Goal: Information Seeking & Learning: Learn about a topic

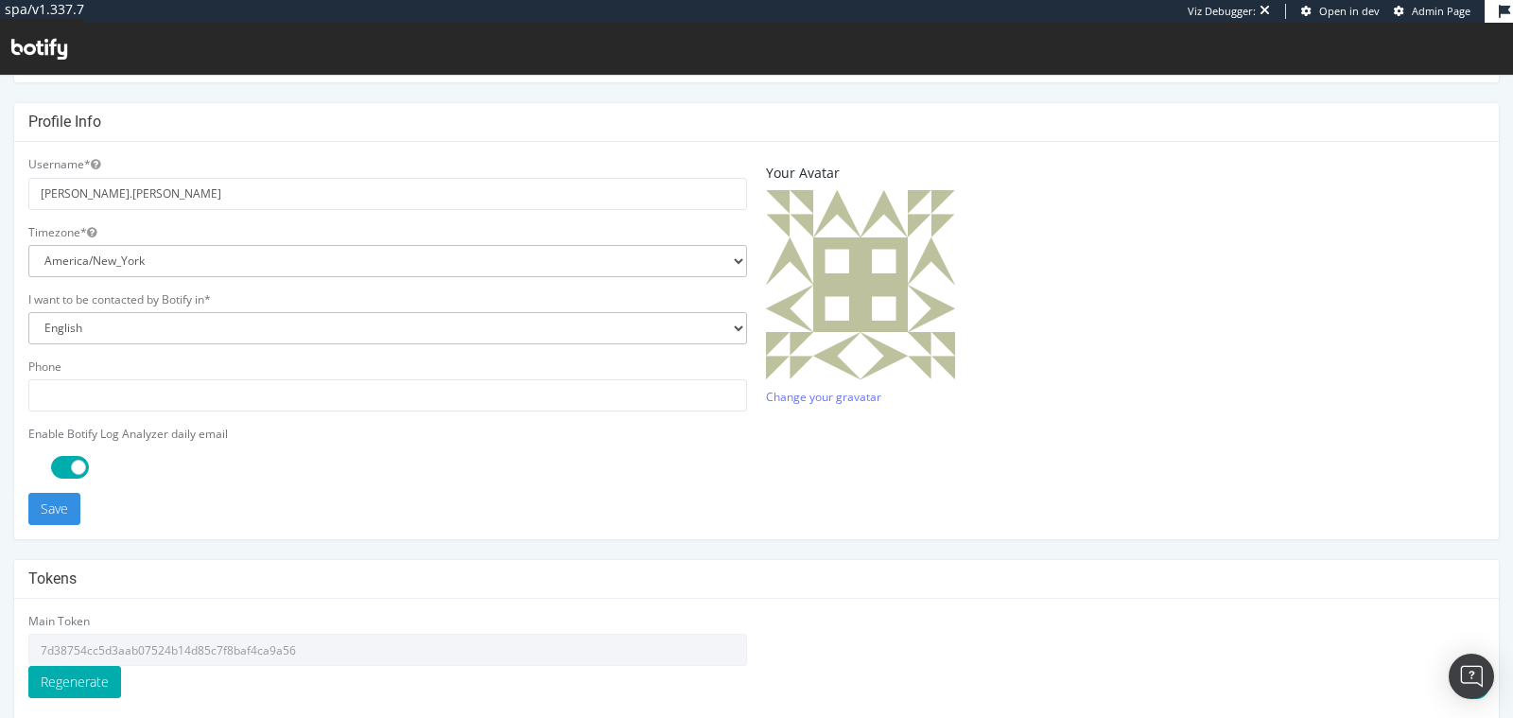
scroll to position [539, 0]
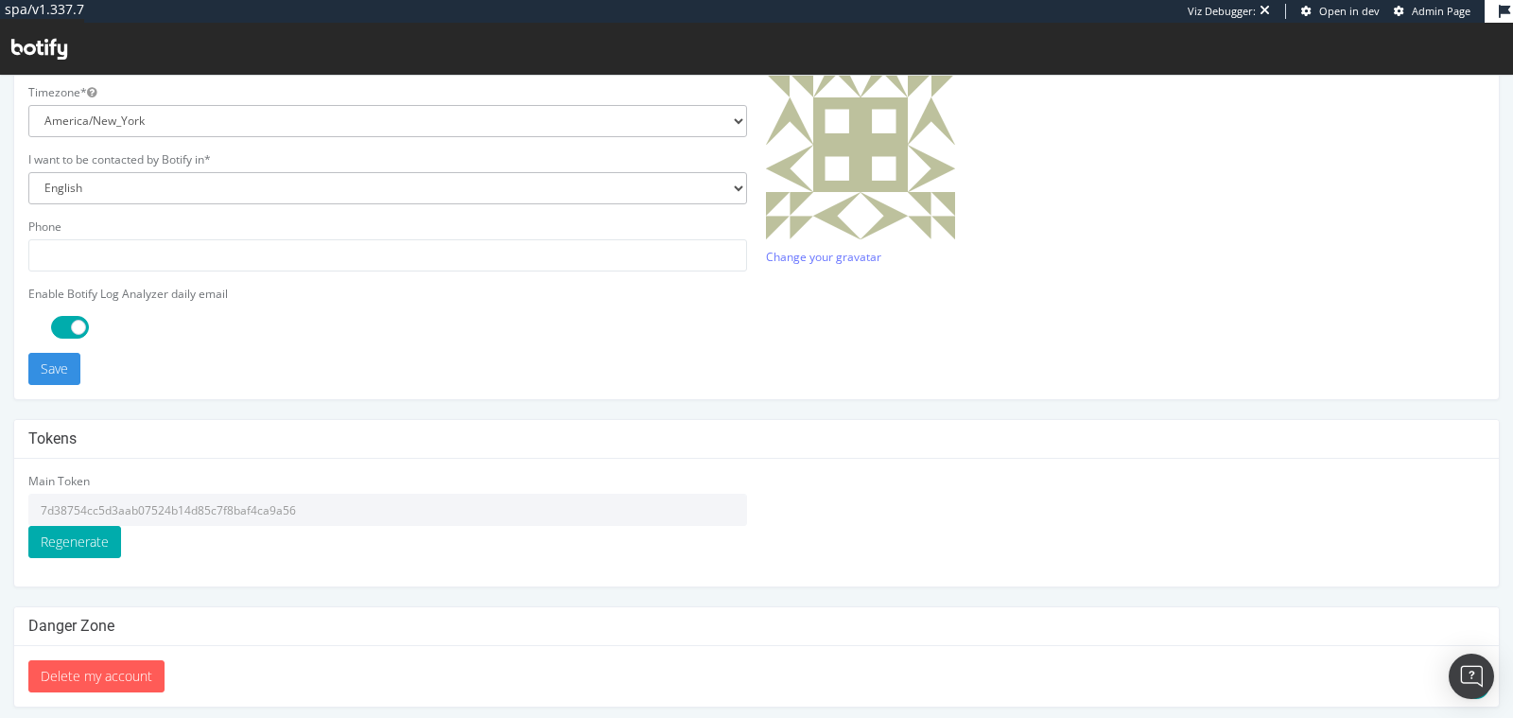
click at [226, 498] on input "7d38754cc5d3aab07524b14d85c7f8baf4ca9a56" at bounding box center [387, 510] width 719 height 32
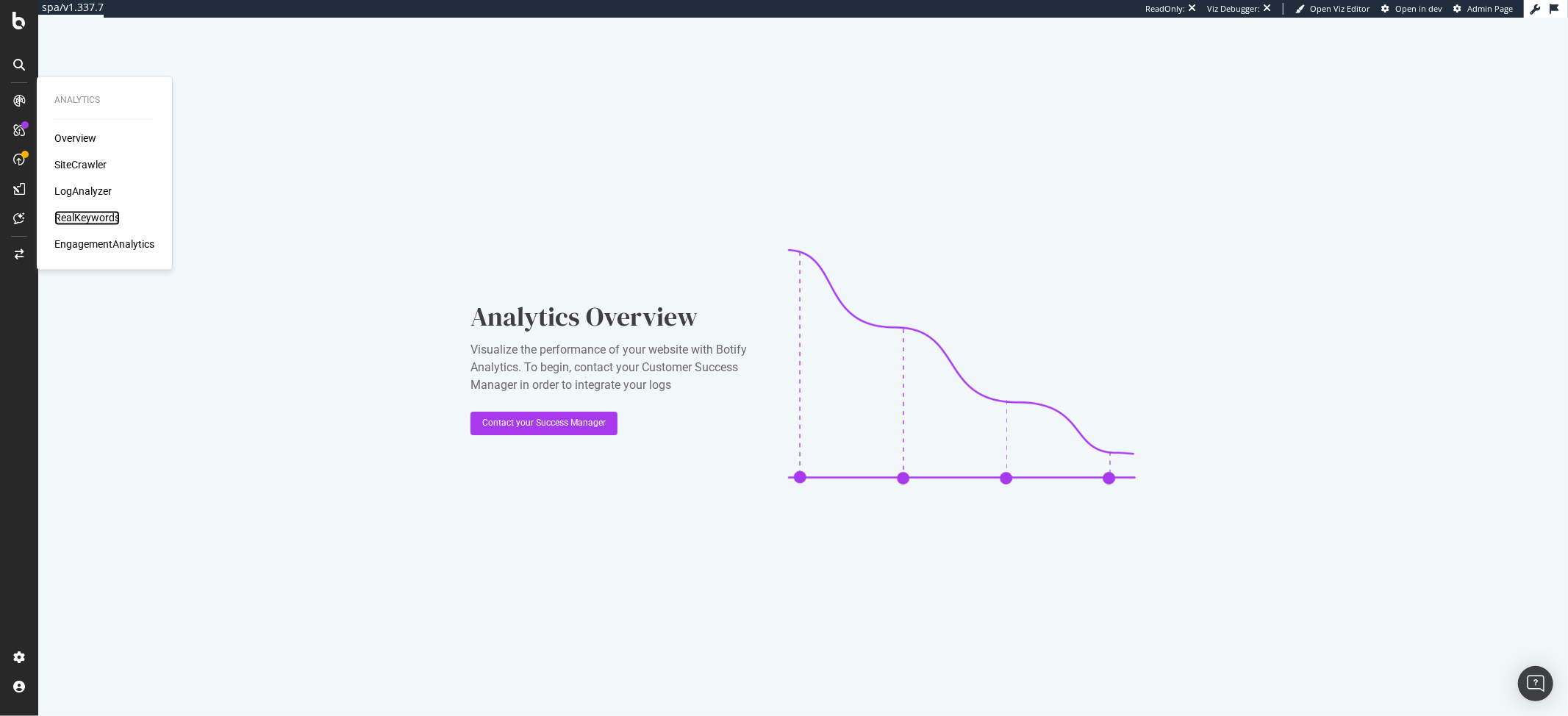
click at [78, 217] on div "RealKeywords" at bounding box center [87, 218] width 65 height 15
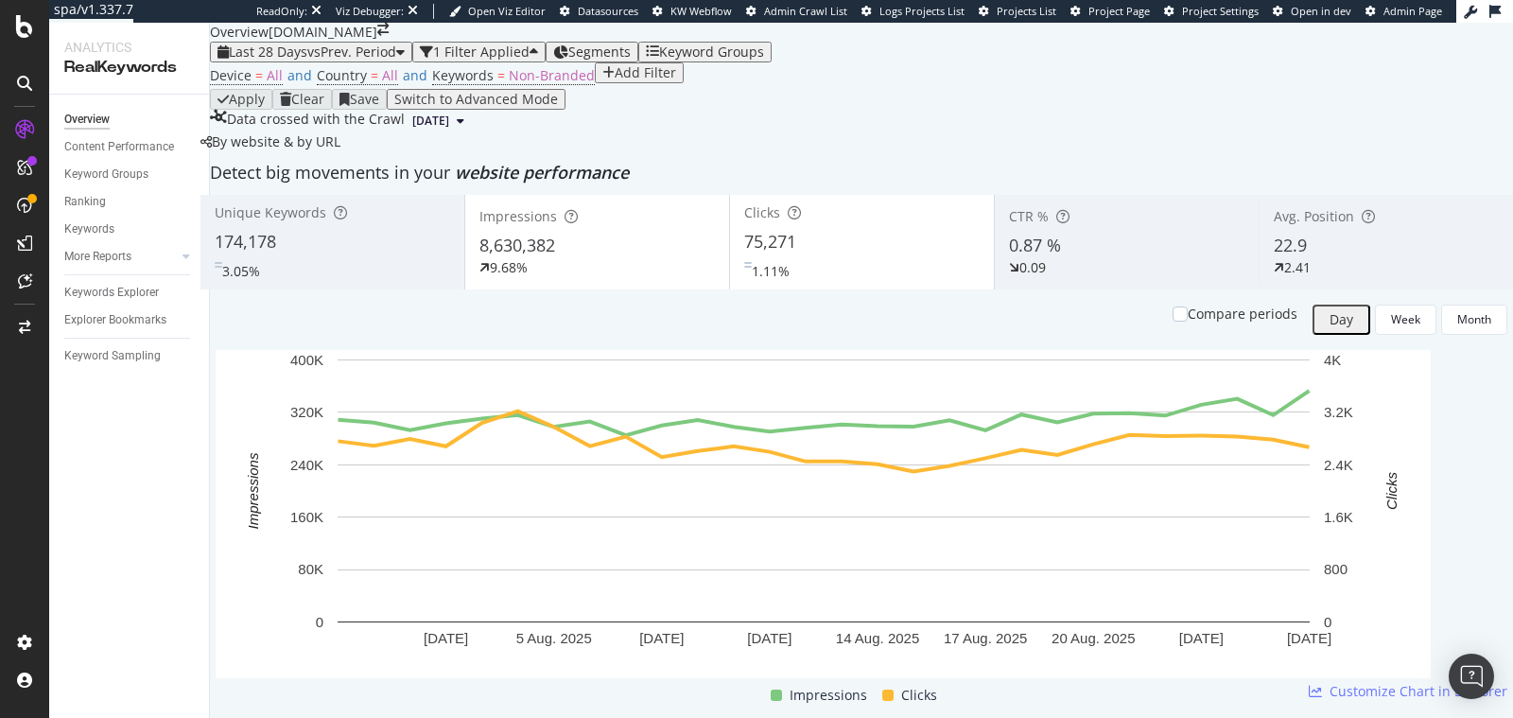
click at [305, 61] on span "Last 28 Days" at bounding box center [268, 52] width 79 height 18
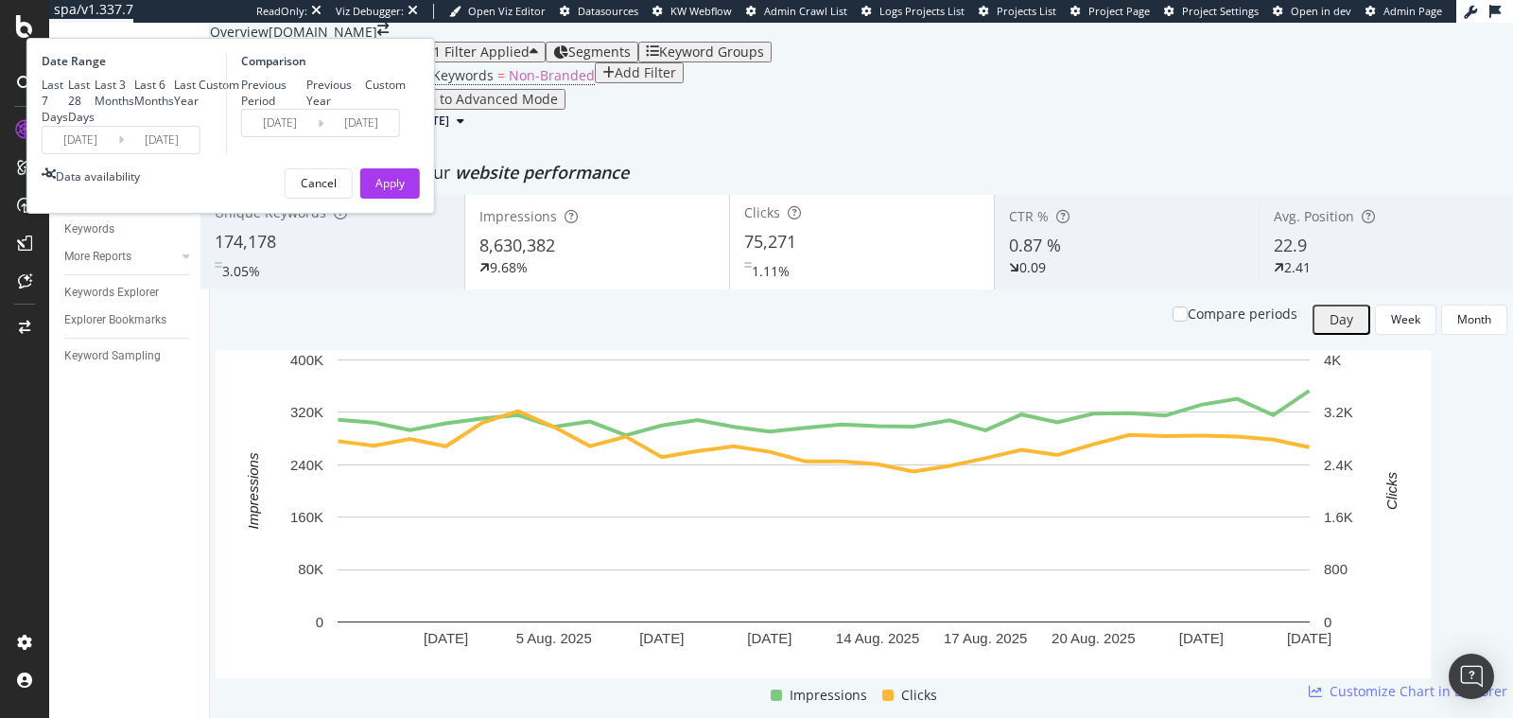
click at [118, 153] on input "[DATE]" at bounding box center [81, 140] width 76 height 26
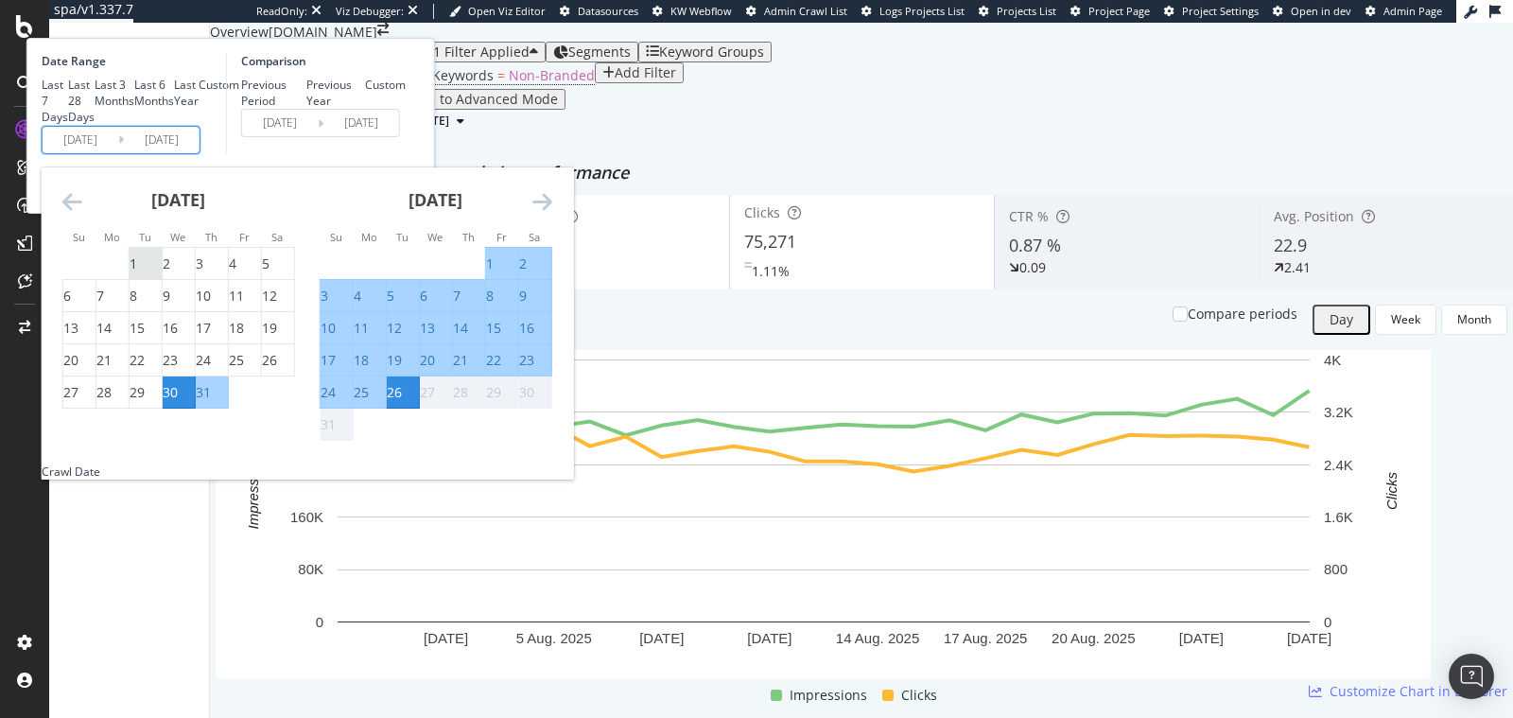
click at [162, 273] on div "1" at bounding box center [146, 263] width 32 height 19
type input "[DATE]"
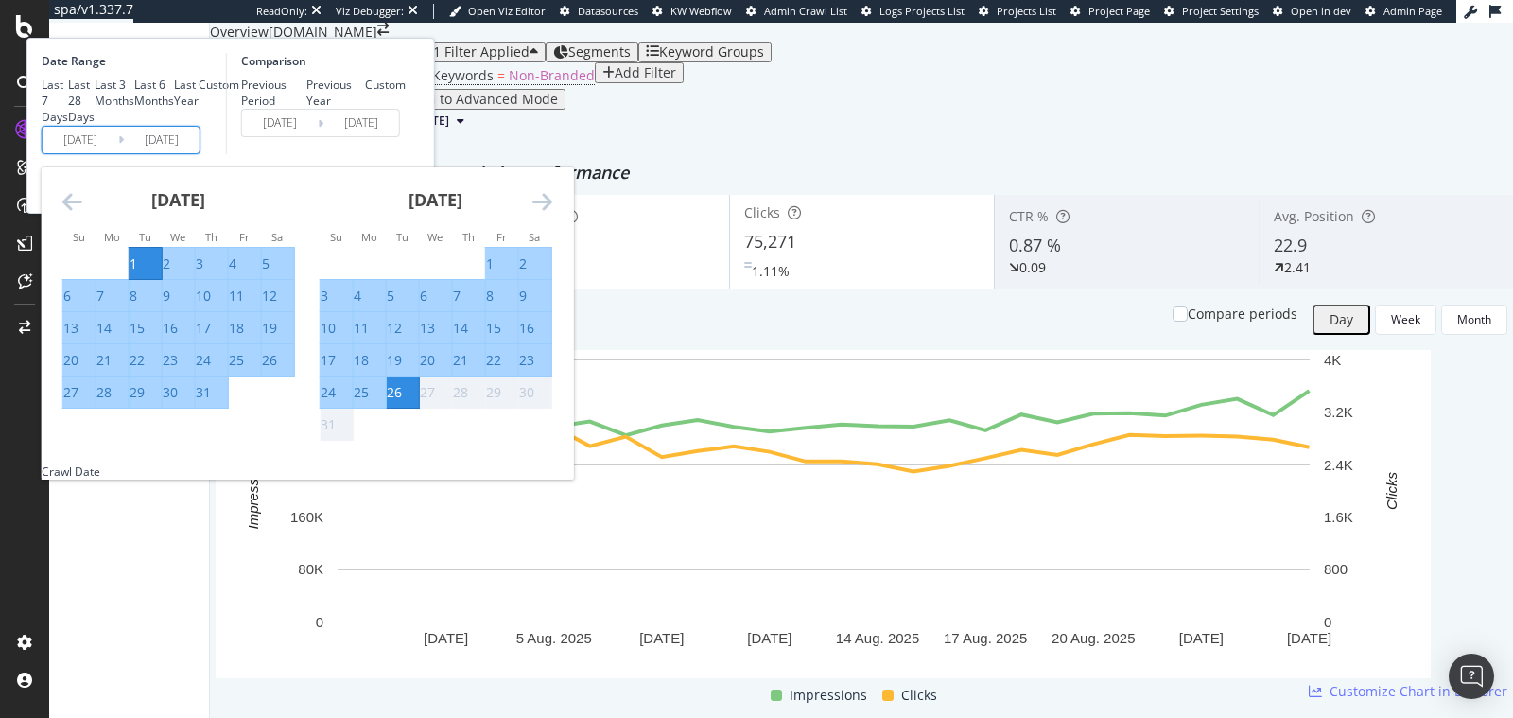
click at [211, 402] on div "31" at bounding box center [203, 392] width 15 height 19
type input "[DATE]"
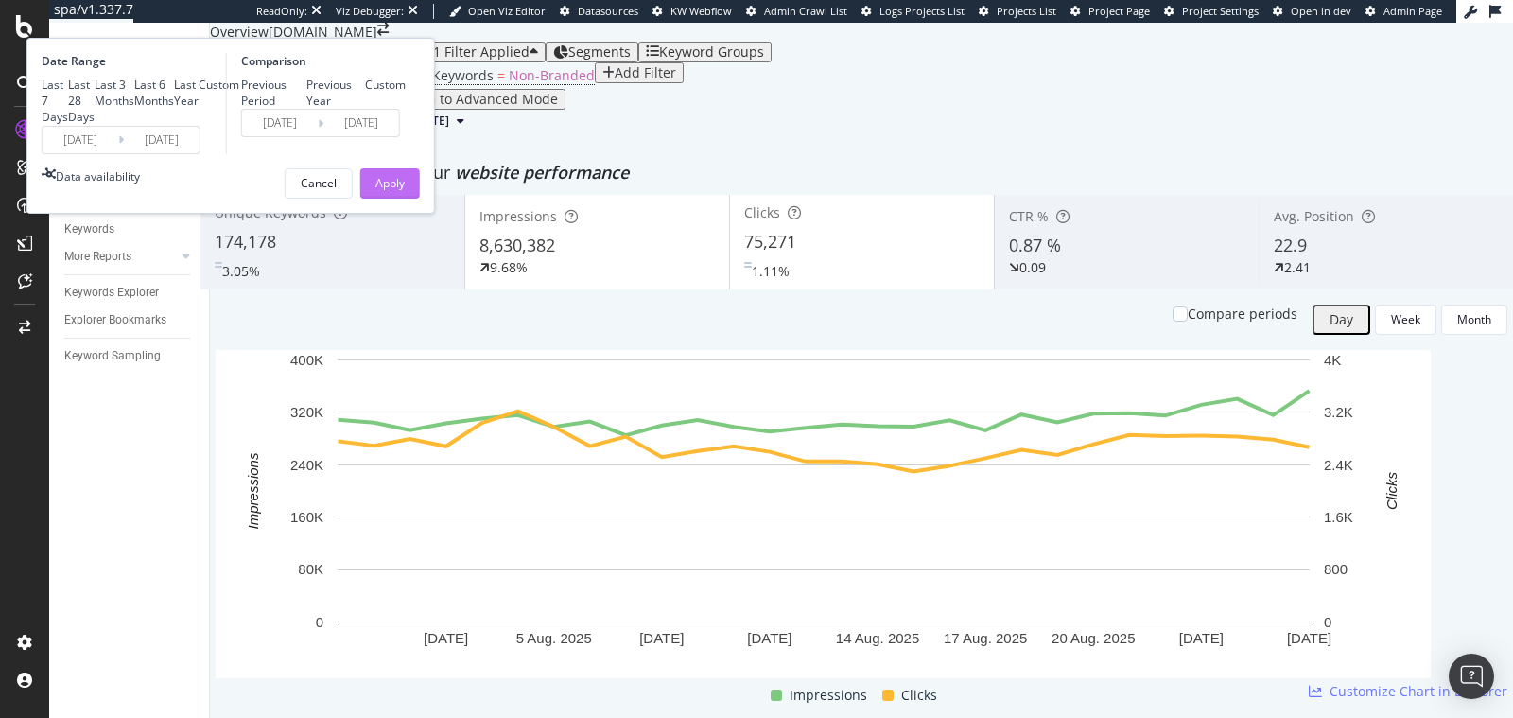
click at [405, 191] on div "Apply" at bounding box center [390, 183] width 29 height 16
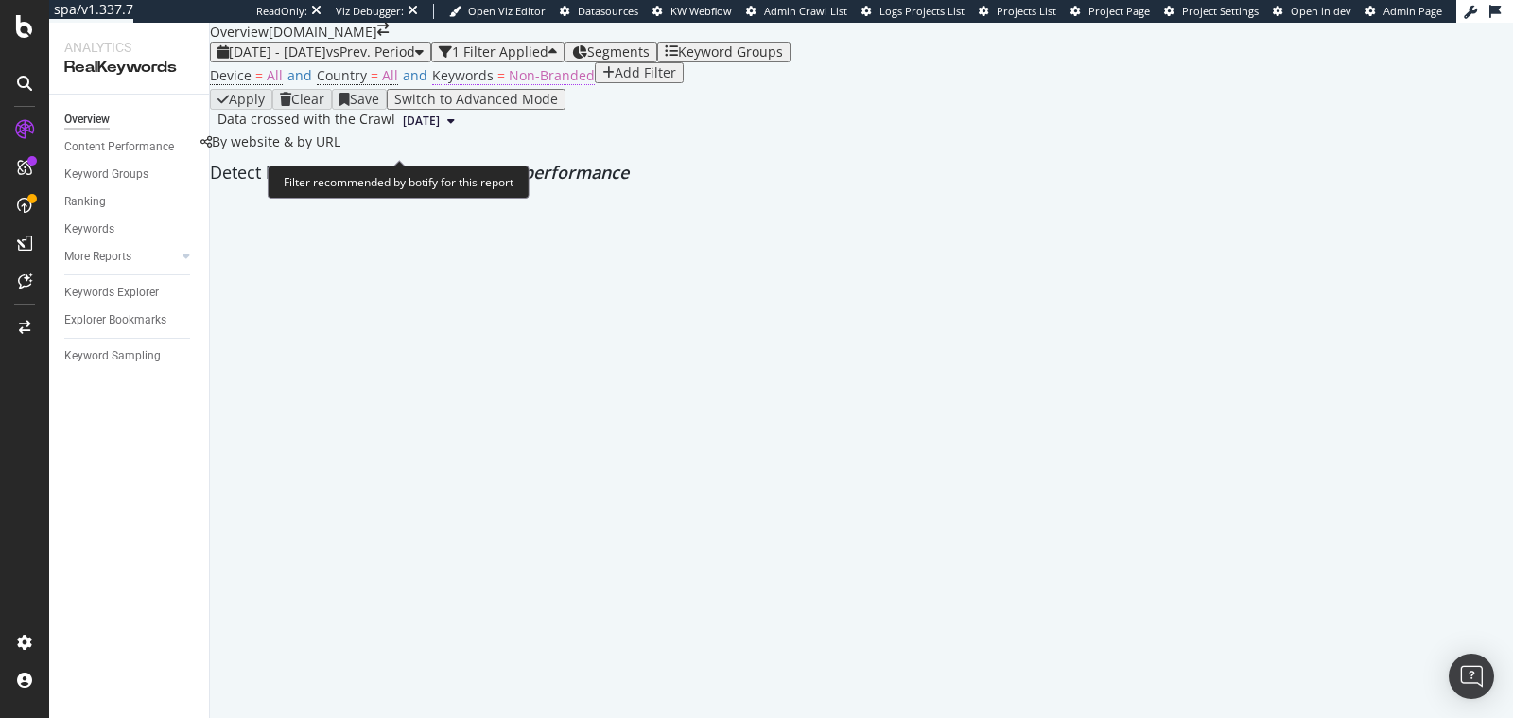
click at [514, 84] on span "Non-Branded" at bounding box center [552, 75] width 86 height 18
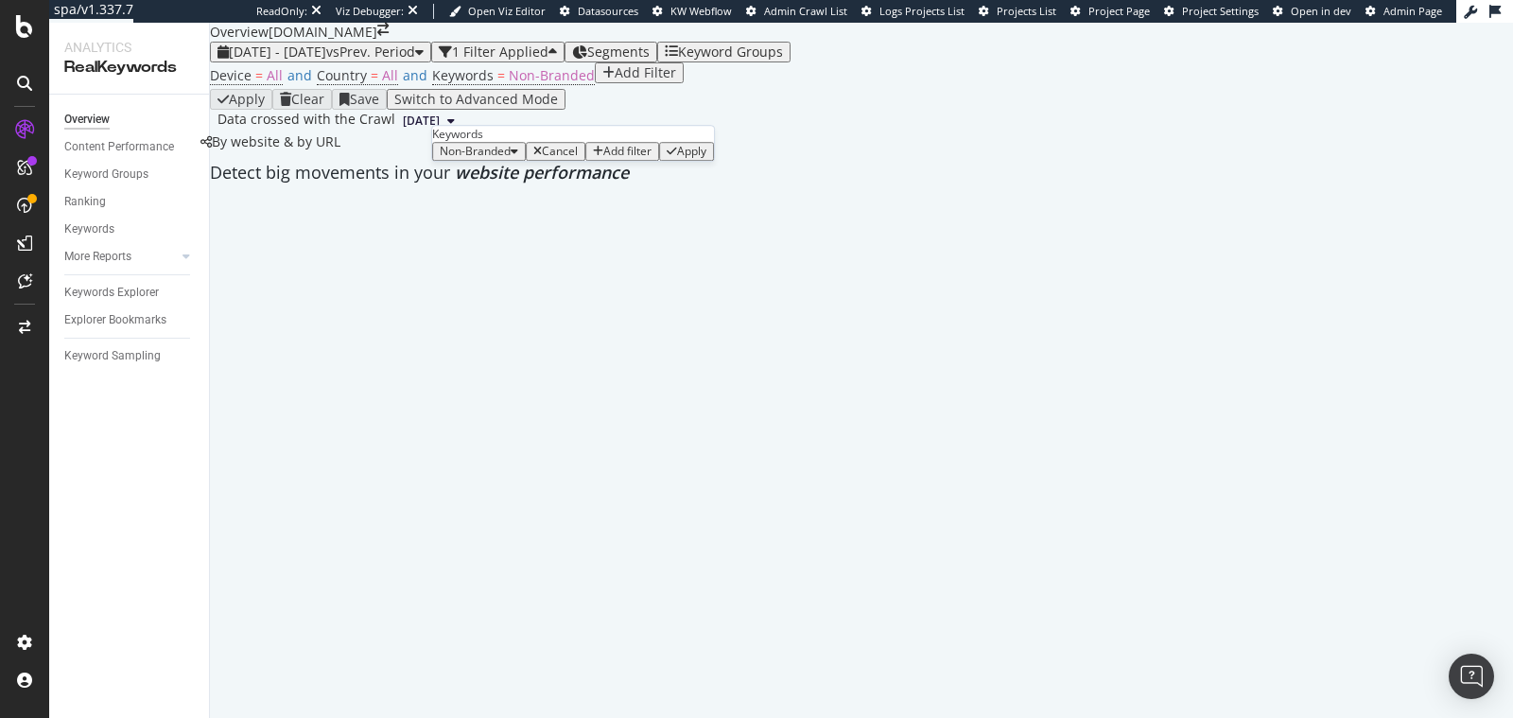
click at [493, 159] on span "Non-Branded" at bounding box center [475, 151] width 71 height 16
click at [511, 159] on span "Non-Branded" at bounding box center [475, 151] width 71 height 16
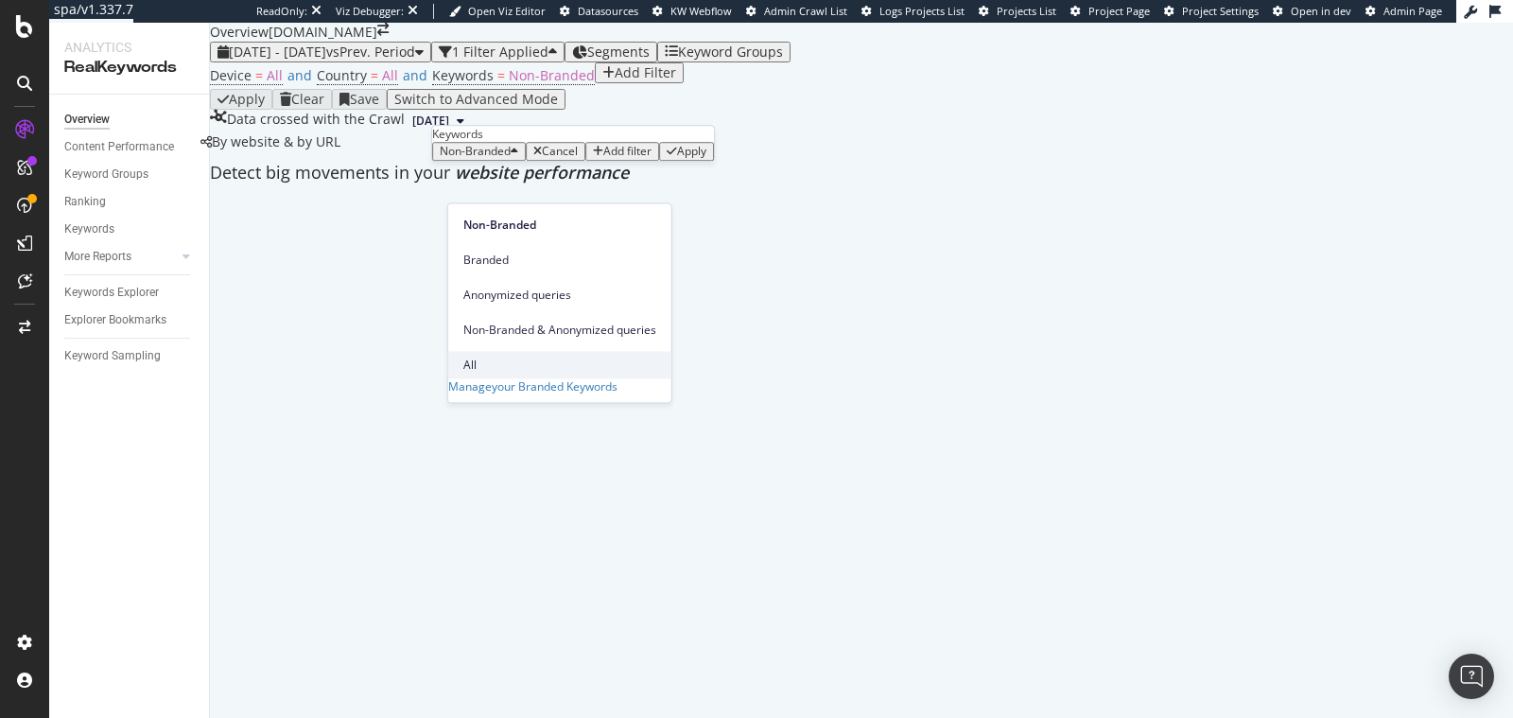
click at [493, 351] on div "All" at bounding box center [559, 364] width 223 height 27
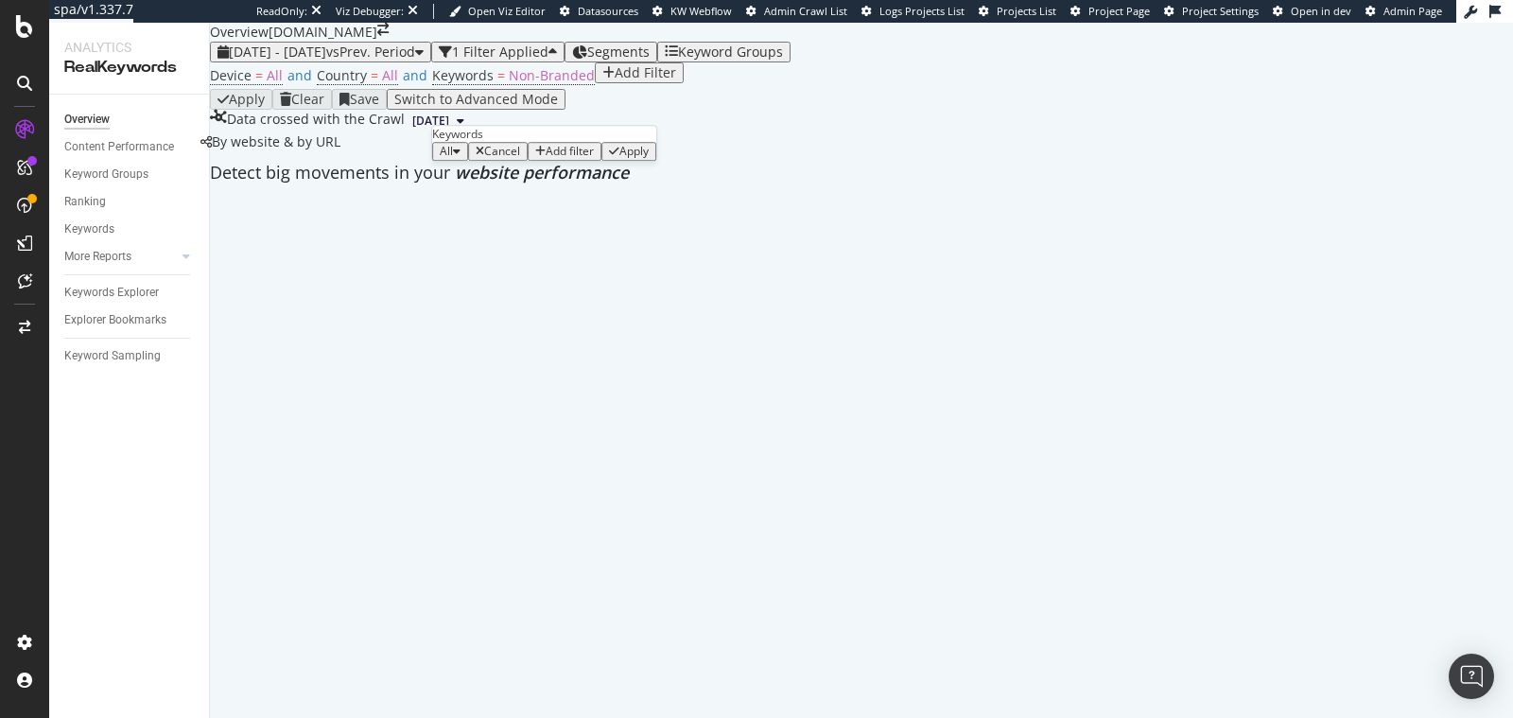
click at [647, 158] on div "Apply" at bounding box center [634, 151] width 29 height 13
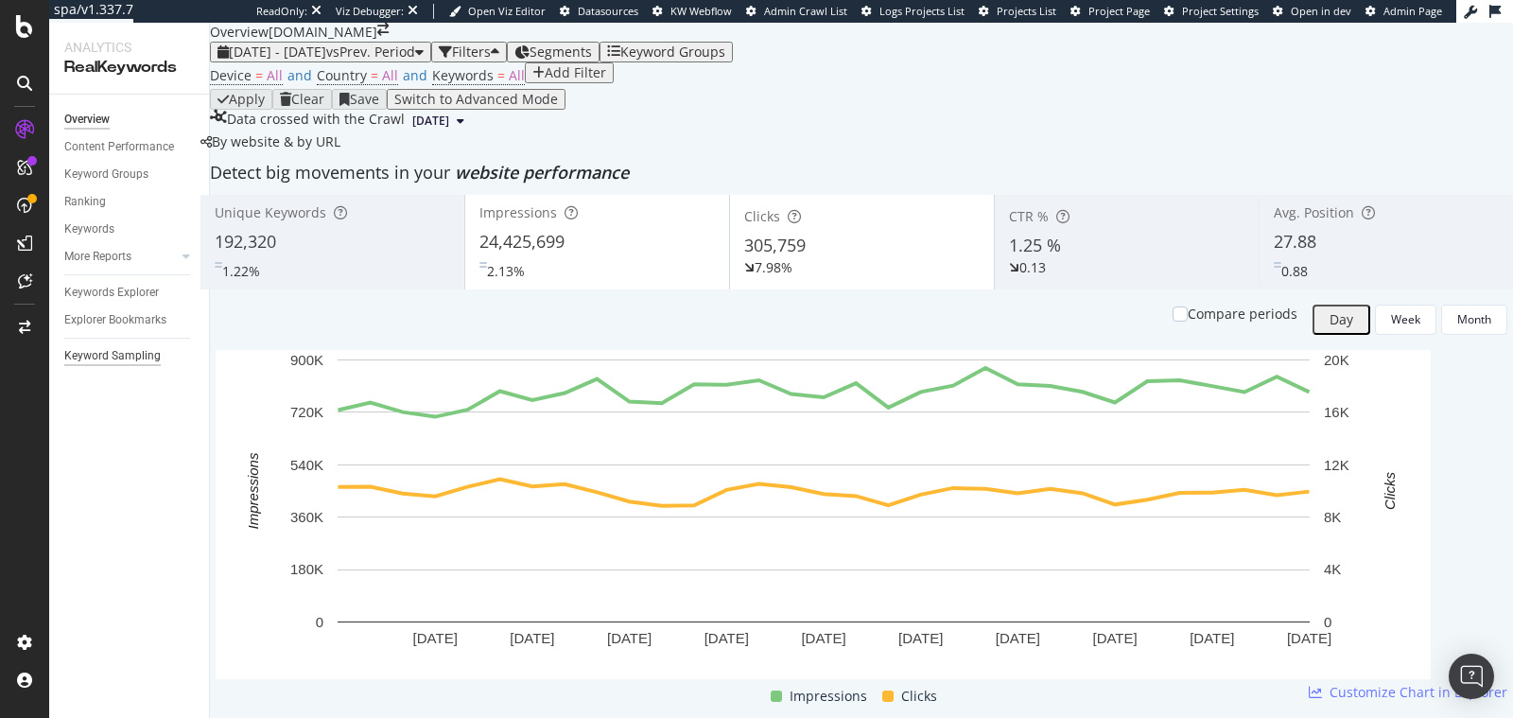
click at [131, 356] on div "Keyword Sampling" at bounding box center [112, 356] width 96 height 20
click at [509, 84] on span "All" at bounding box center [517, 75] width 16 height 18
click at [461, 157] on div "button" at bounding box center [457, 151] width 8 height 11
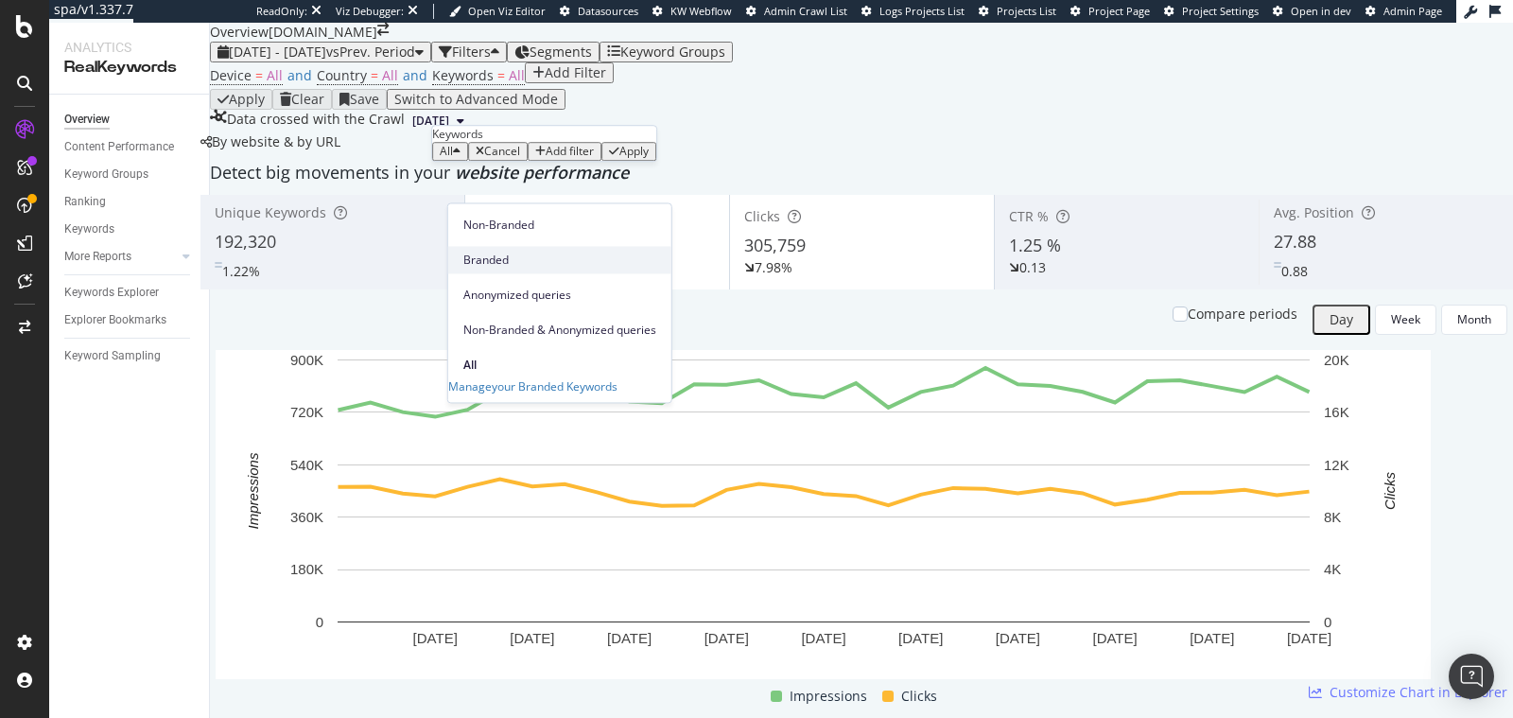
click at [500, 253] on span "Branded" at bounding box center [559, 260] width 193 height 17
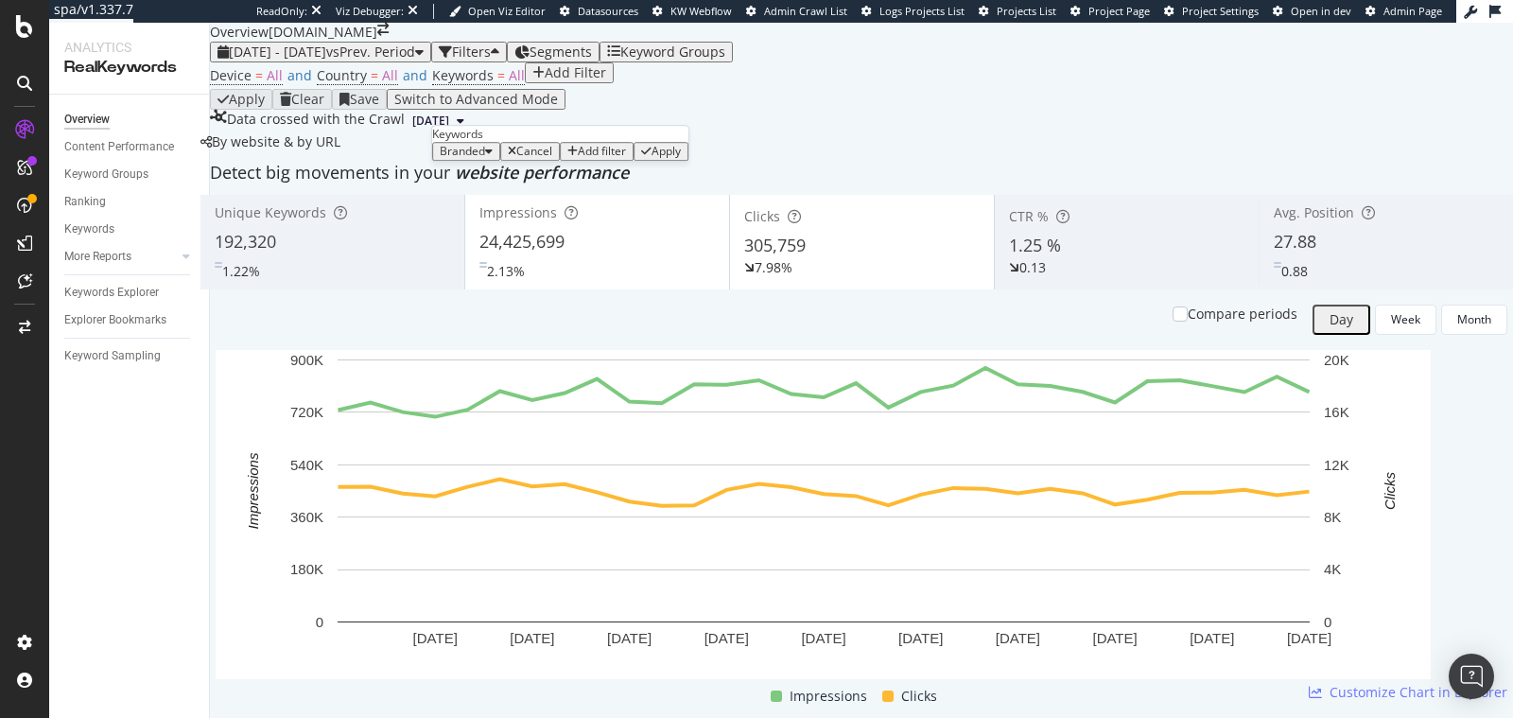
click at [652, 158] on div "Apply" at bounding box center [666, 151] width 29 height 13
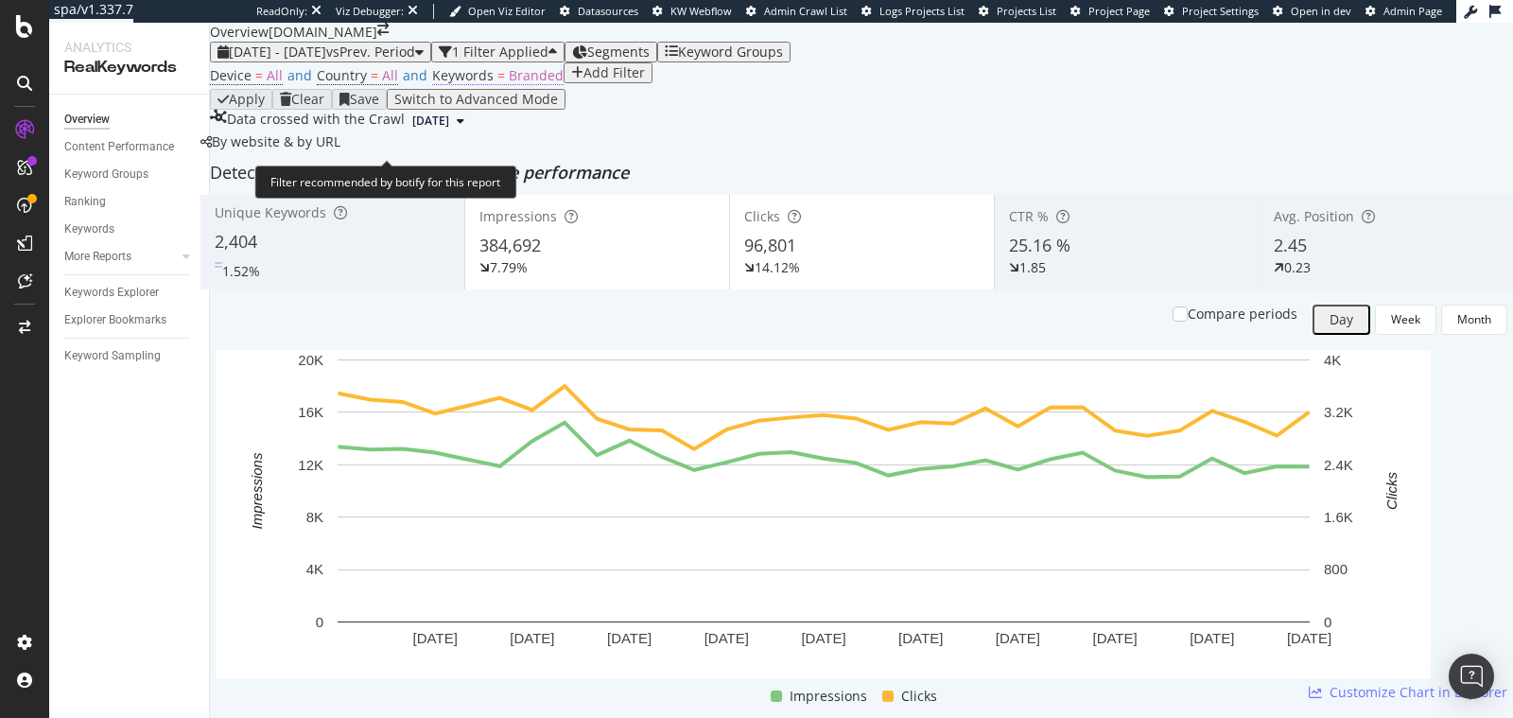
click at [511, 84] on span "Branded" at bounding box center [536, 75] width 55 height 18
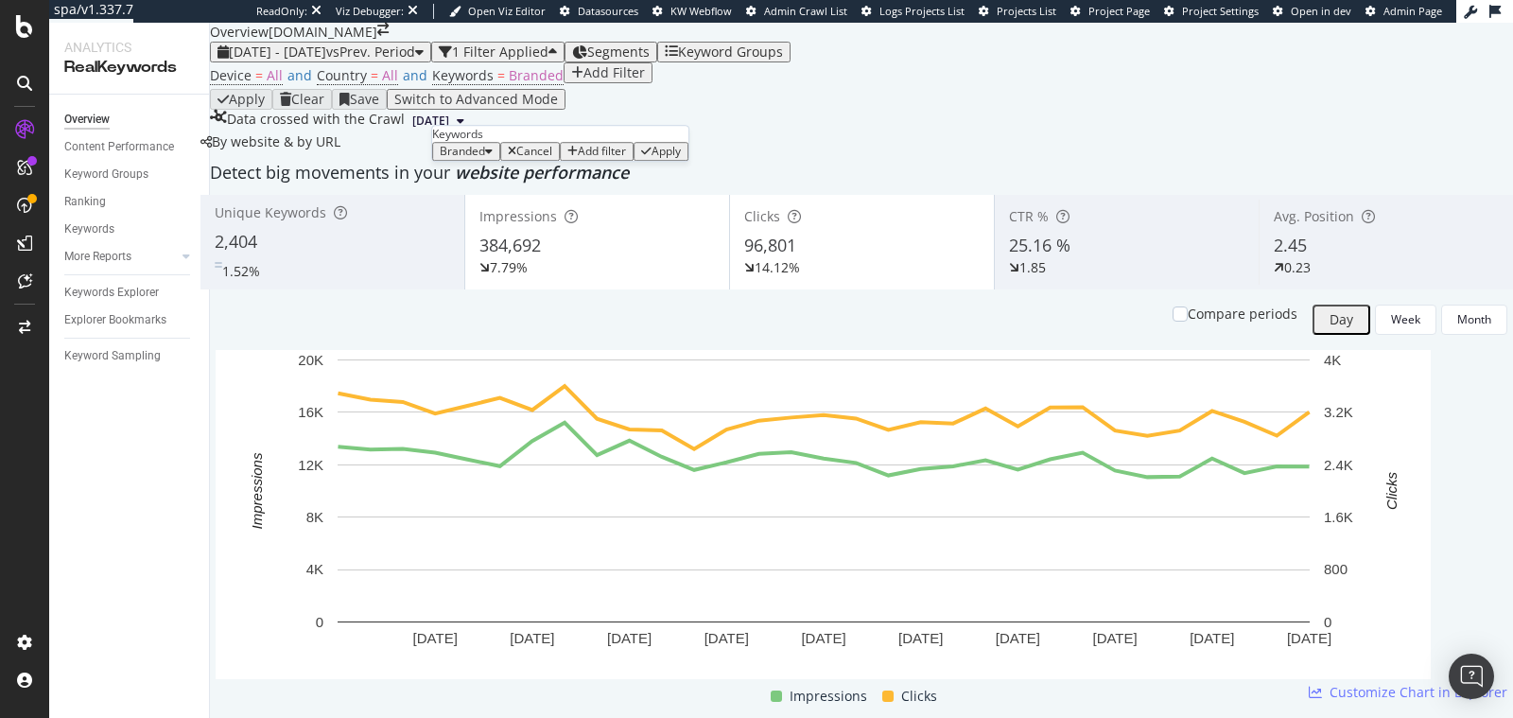
click at [485, 159] on span "Branded" at bounding box center [462, 151] width 45 height 16
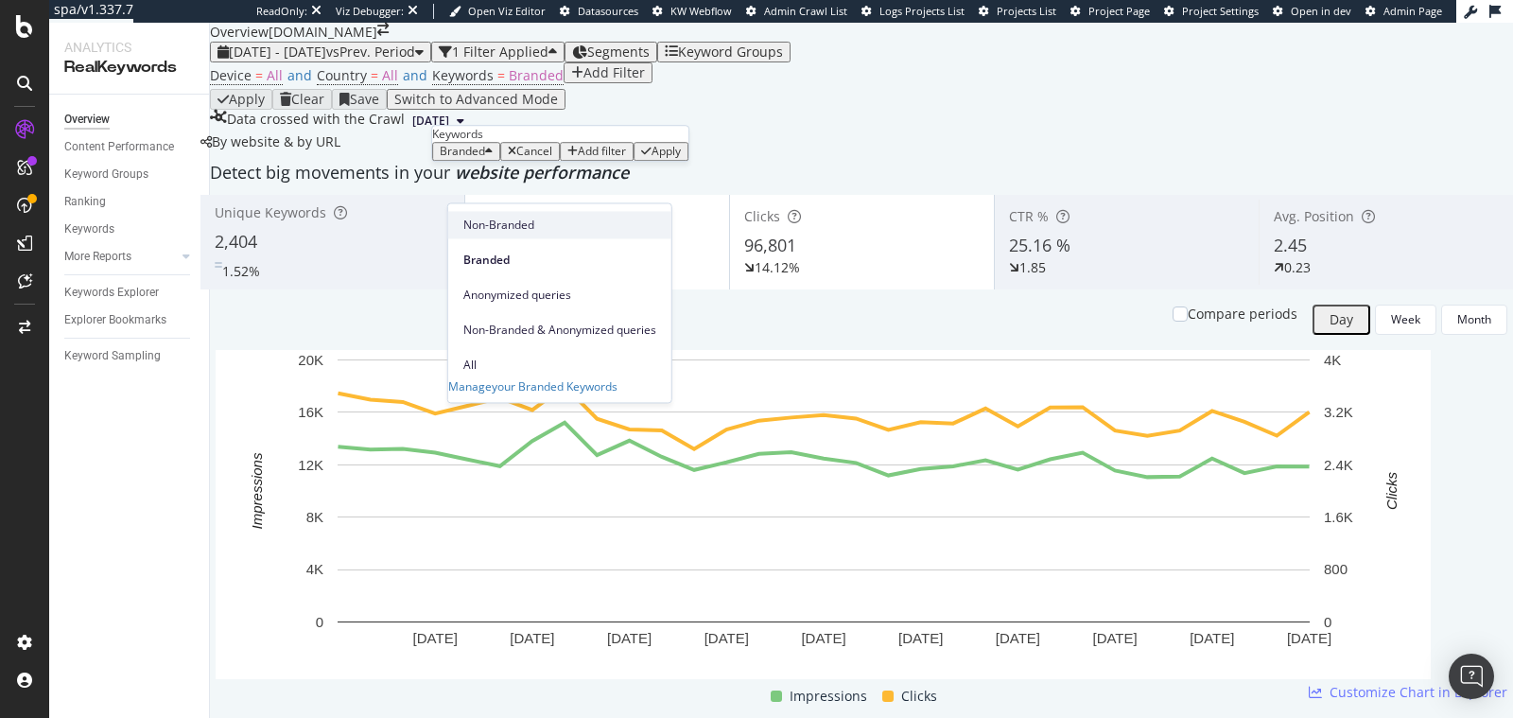
click at [493, 228] on span "Non-Branded" at bounding box center [559, 225] width 193 height 17
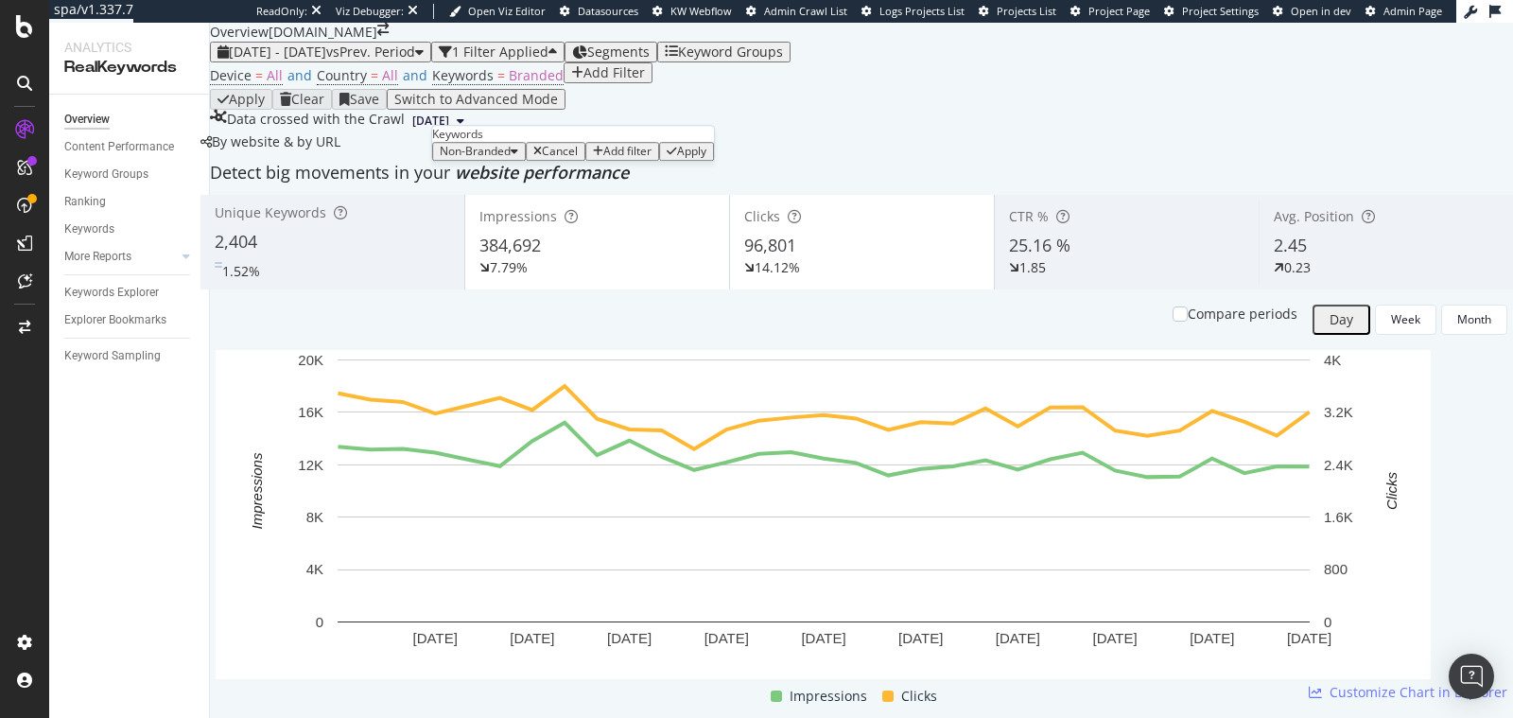
click at [677, 158] on div "Apply" at bounding box center [691, 151] width 29 height 13
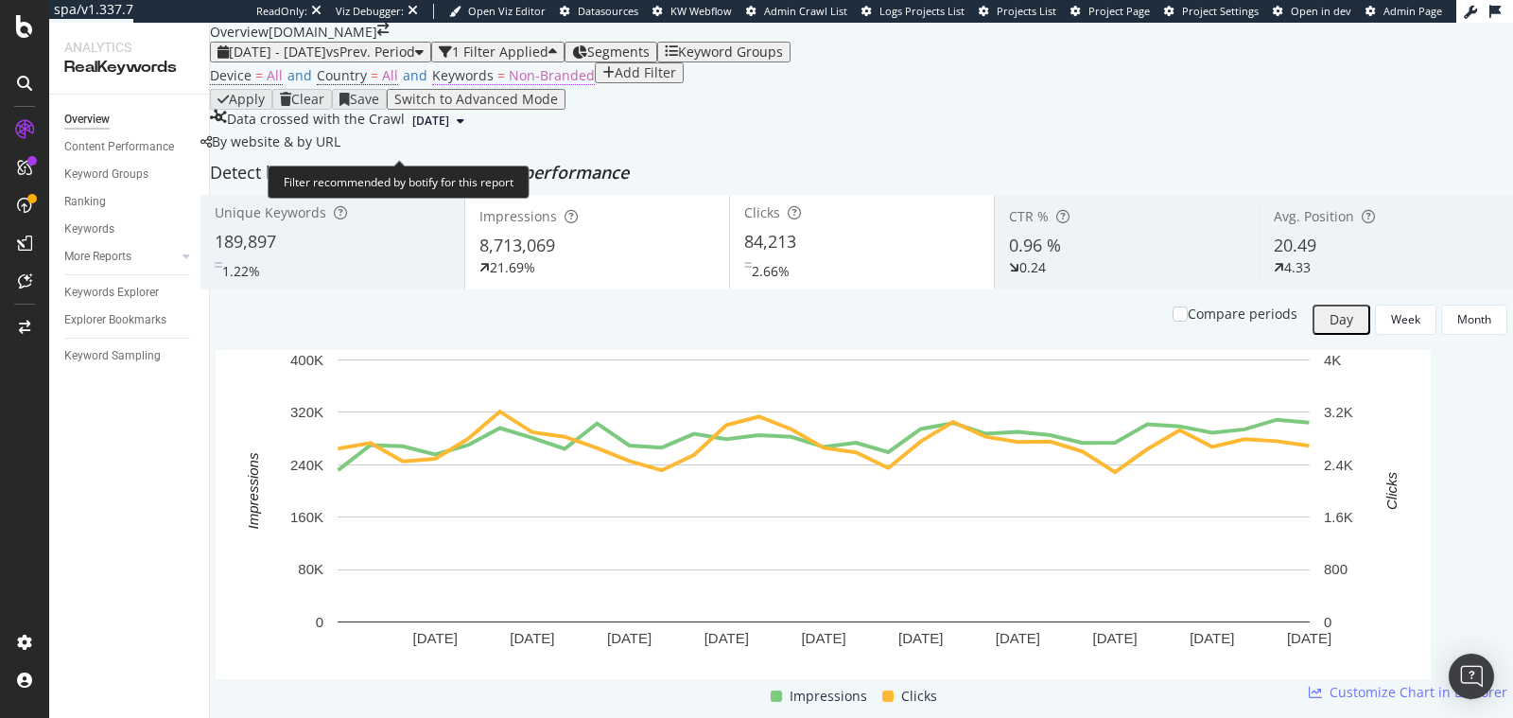
click at [530, 84] on span "Non-Branded" at bounding box center [552, 75] width 86 height 18
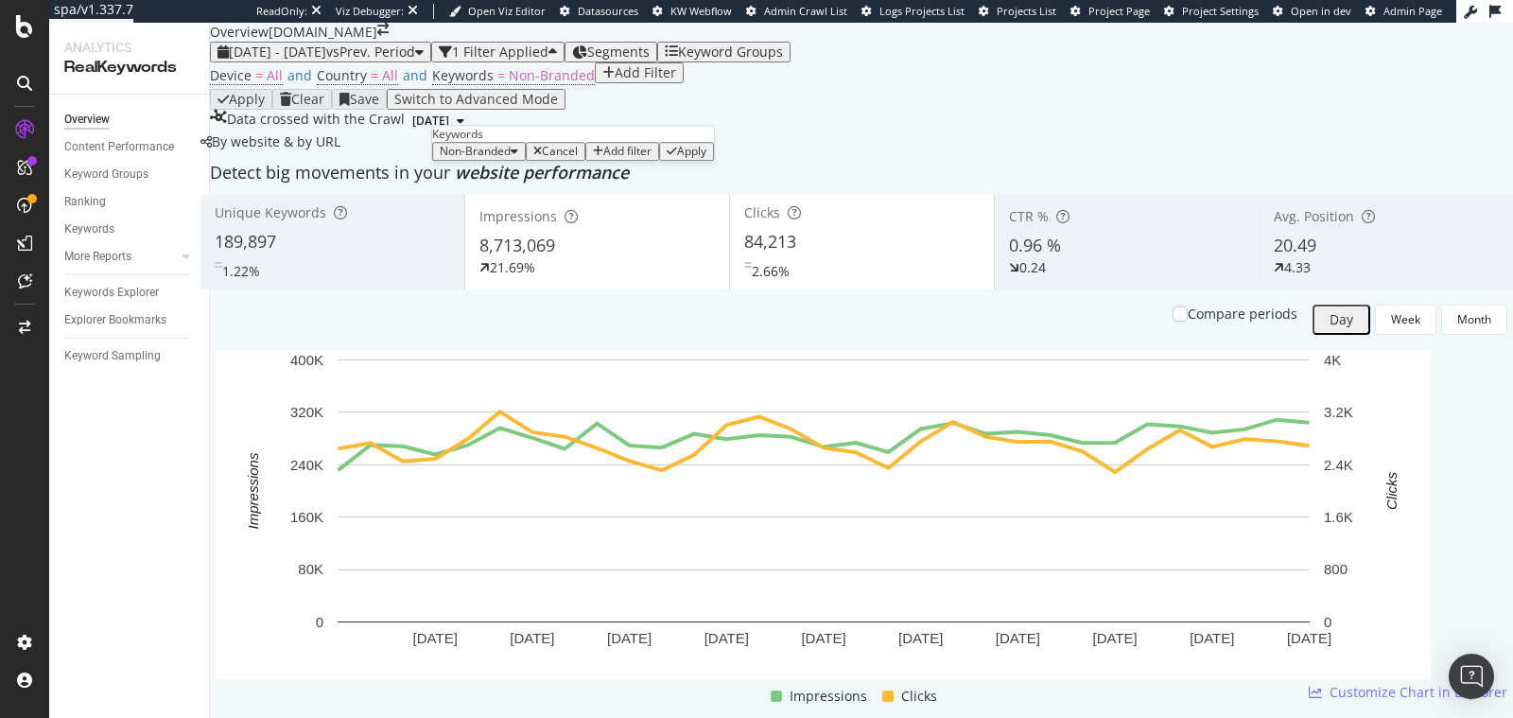
click at [506, 159] on span "Non-Branded" at bounding box center [475, 151] width 71 height 16
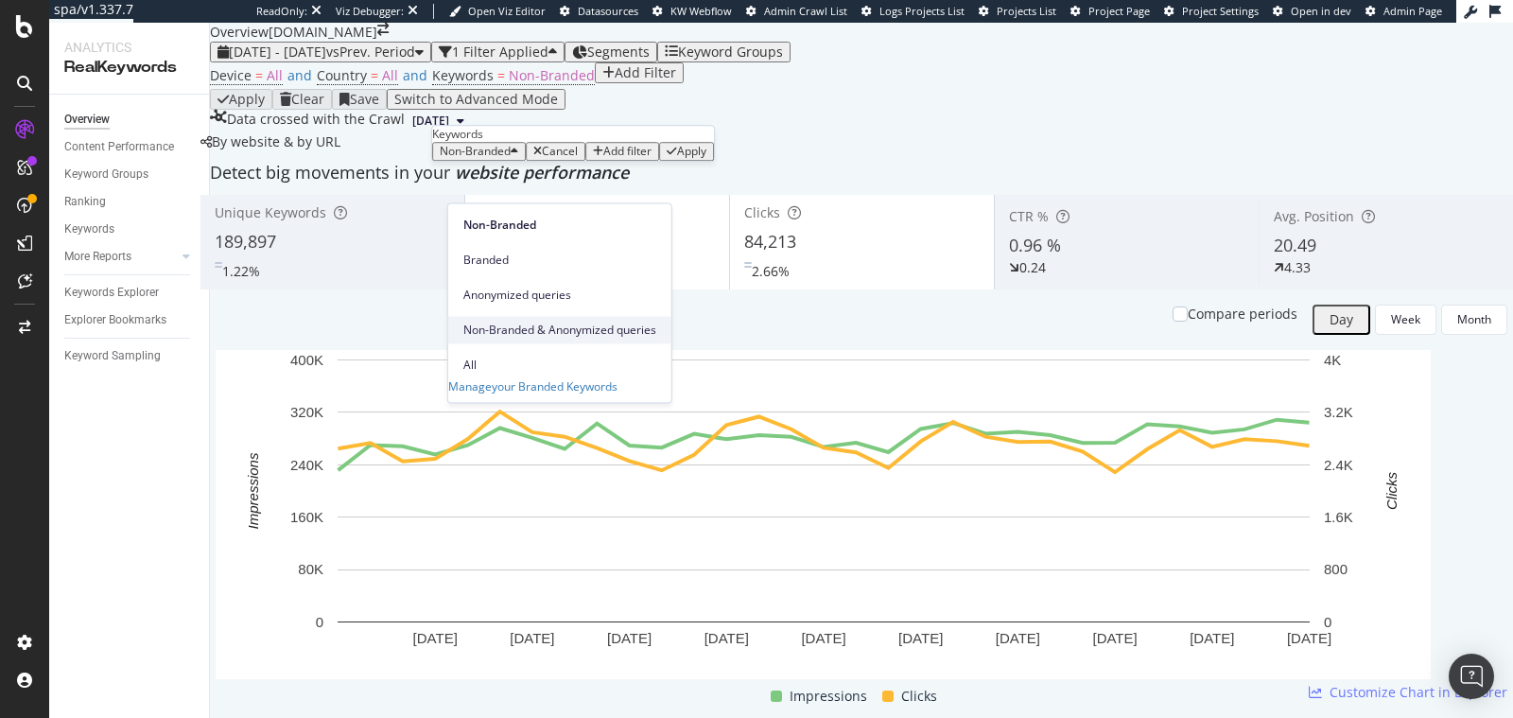
click at [522, 322] on span "Non-Branded & Anonymized queries" at bounding box center [559, 330] width 193 height 17
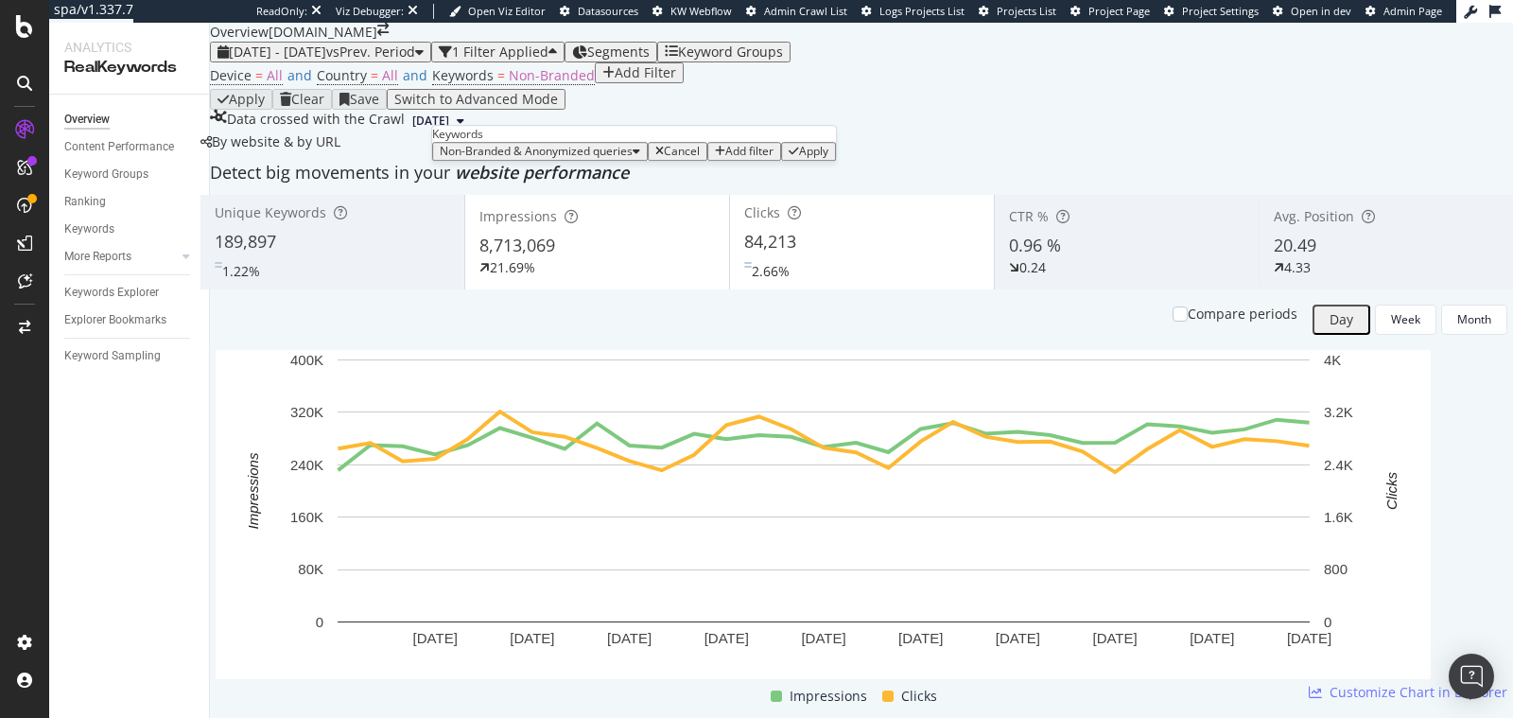
click at [660, 161] on div "Non-Branded & Anonymized queries Cancel Add filter Apply" at bounding box center [634, 151] width 404 height 19
click at [799, 158] on div "Apply" at bounding box center [813, 151] width 29 height 13
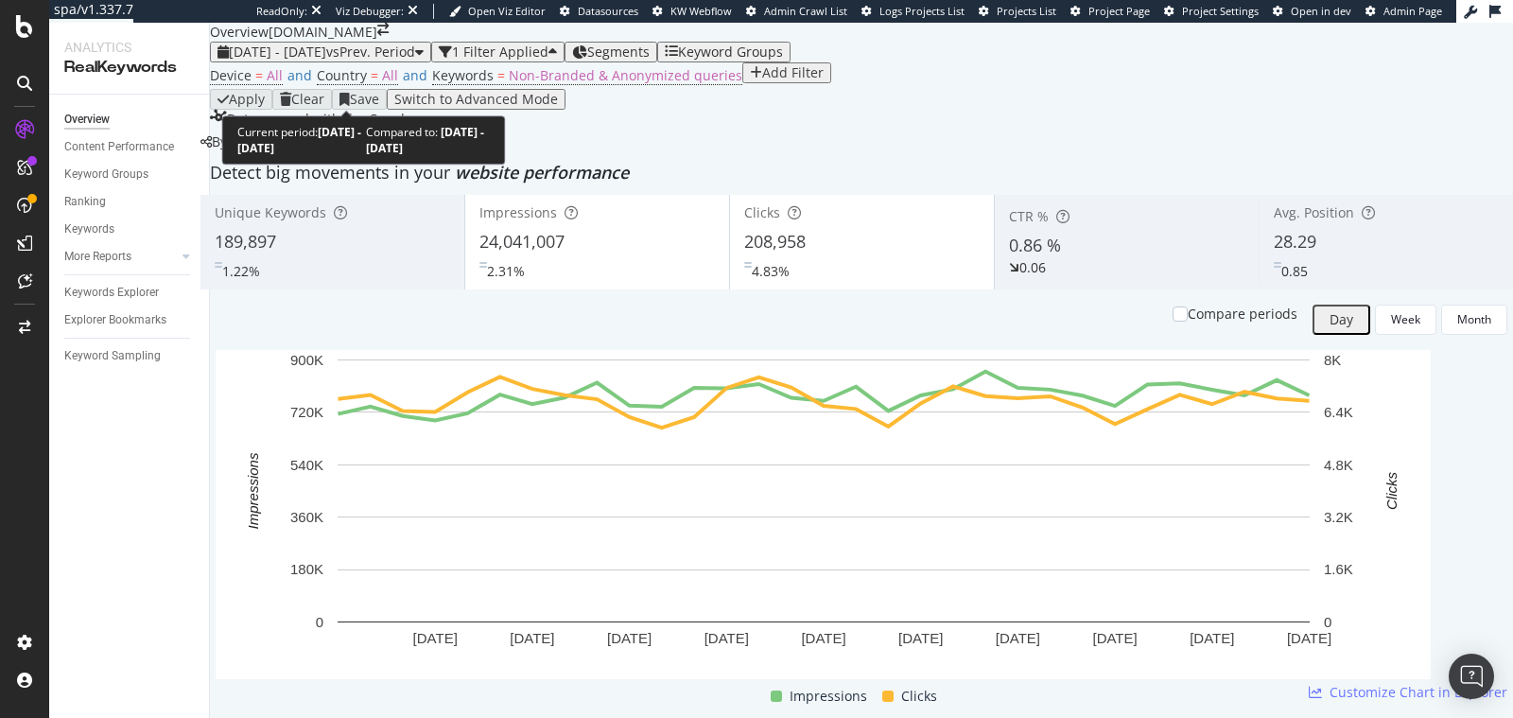
click at [316, 60] on div "[DATE] - [DATE] vs Prev. Period" at bounding box center [321, 51] width 206 height 15
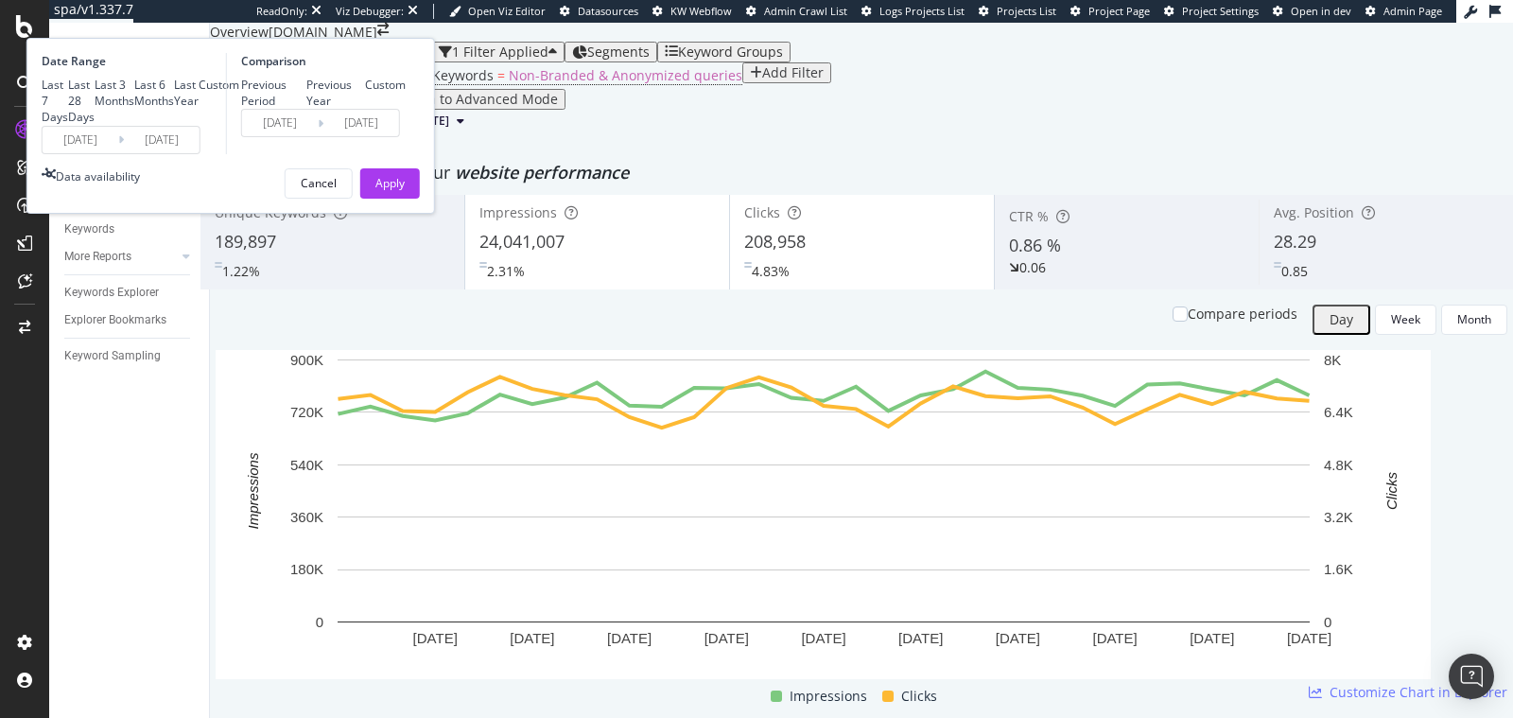
click at [365, 109] on div "Previous Year" at bounding box center [335, 93] width 59 height 32
type input "[DATE]"
click at [405, 191] on div "Apply" at bounding box center [390, 183] width 29 height 16
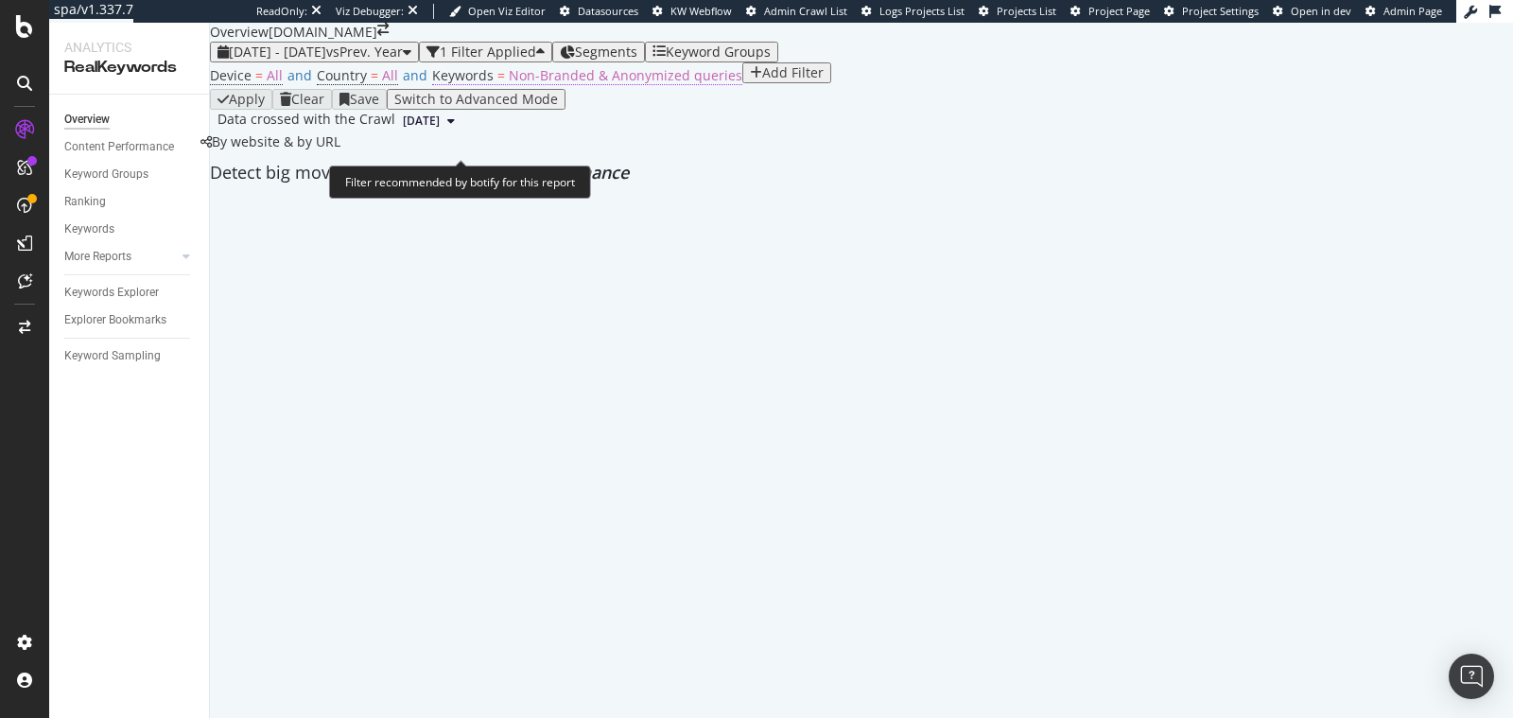
click at [522, 84] on span "Non-Branded & Anonymized queries" at bounding box center [626, 75] width 234 height 18
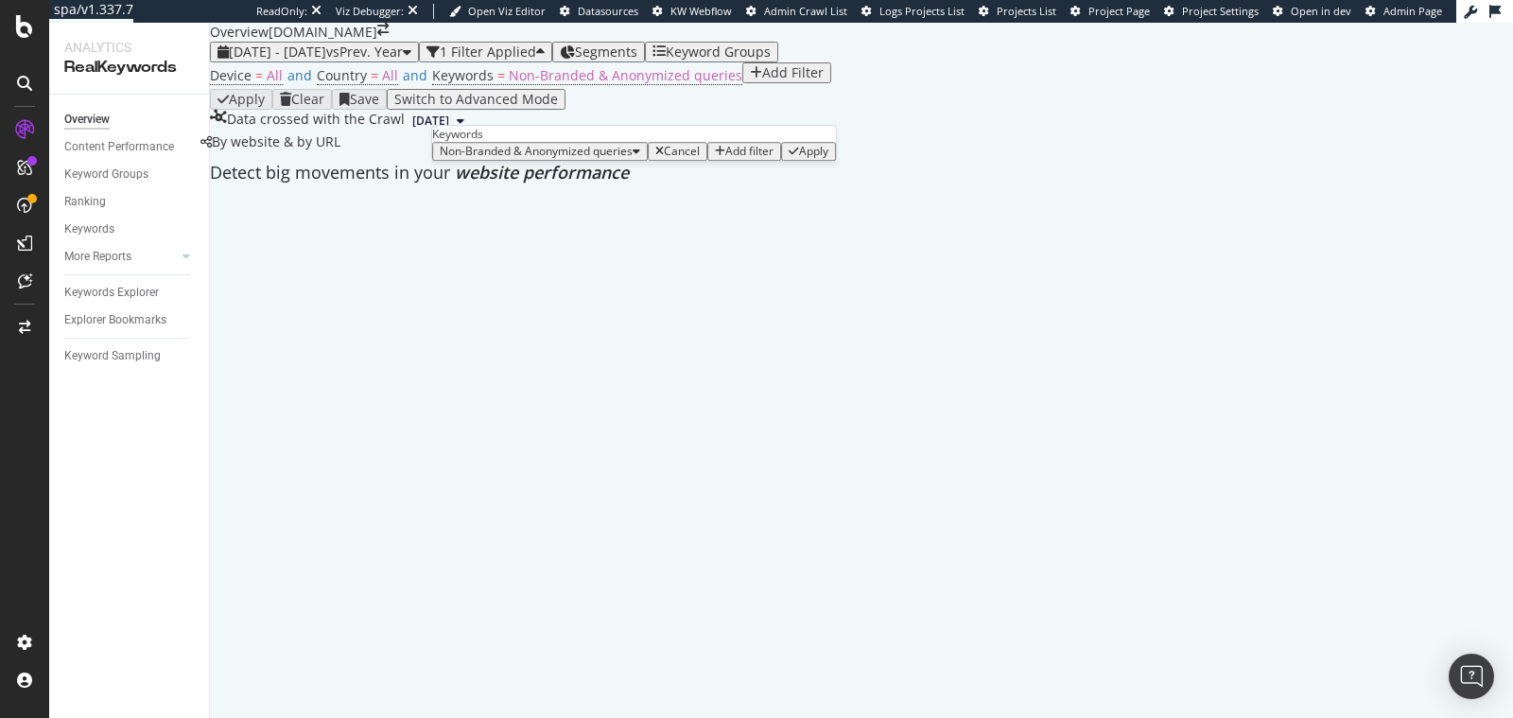
click at [513, 159] on span "Non-Branded & Anonymized queries" at bounding box center [536, 151] width 193 height 16
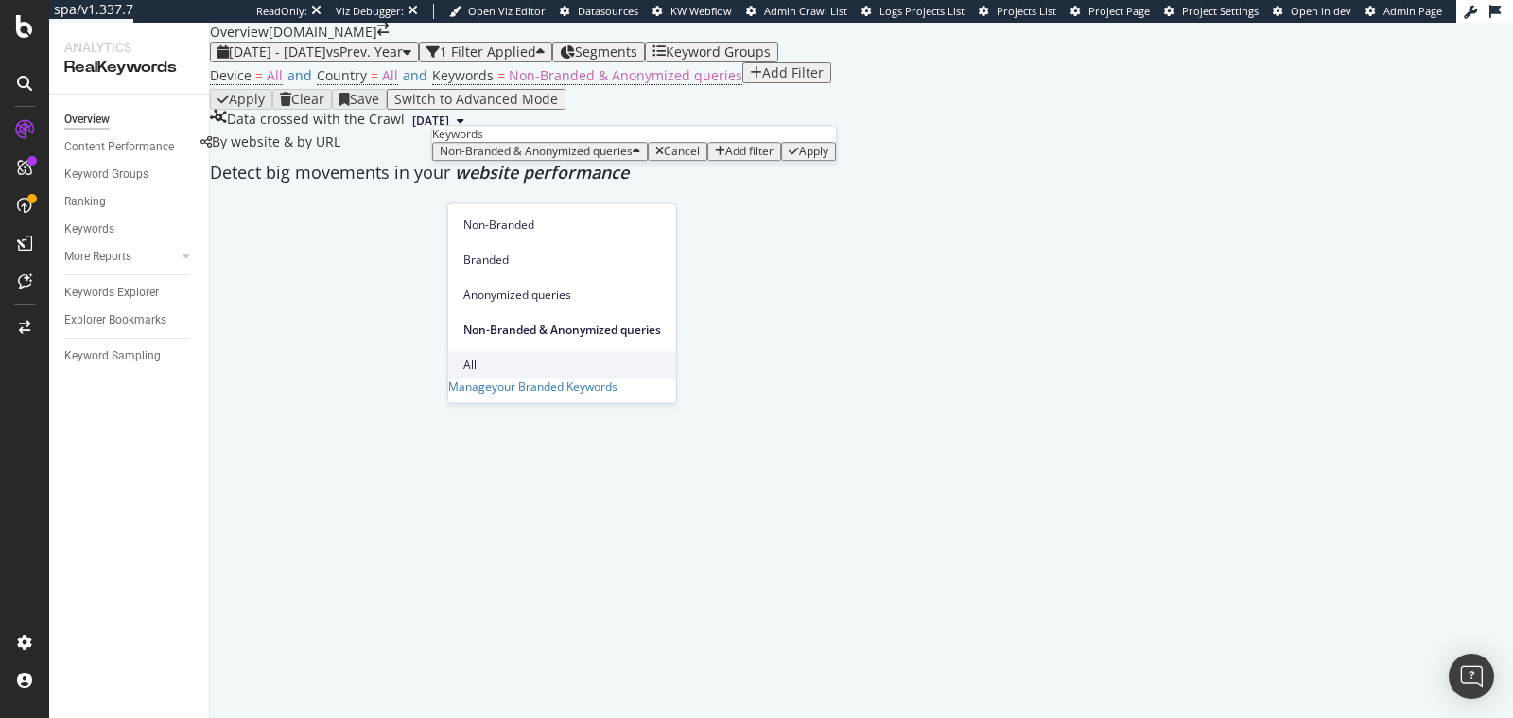
click at [484, 357] on span "All" at bounding box center [562, 365] width 198 height 17
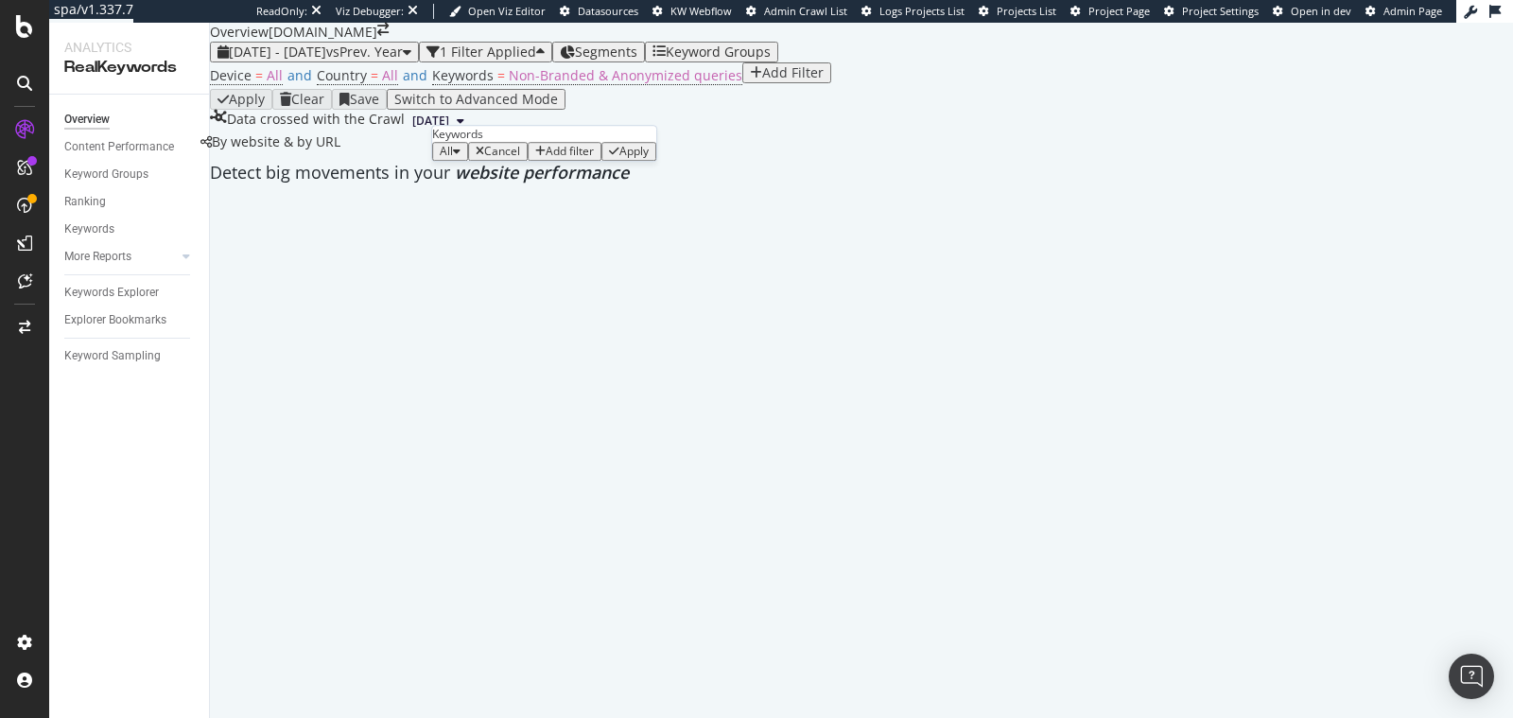
click at [641, 158] on div "Apply" at bounding box center [634, 151] width 29 height 13
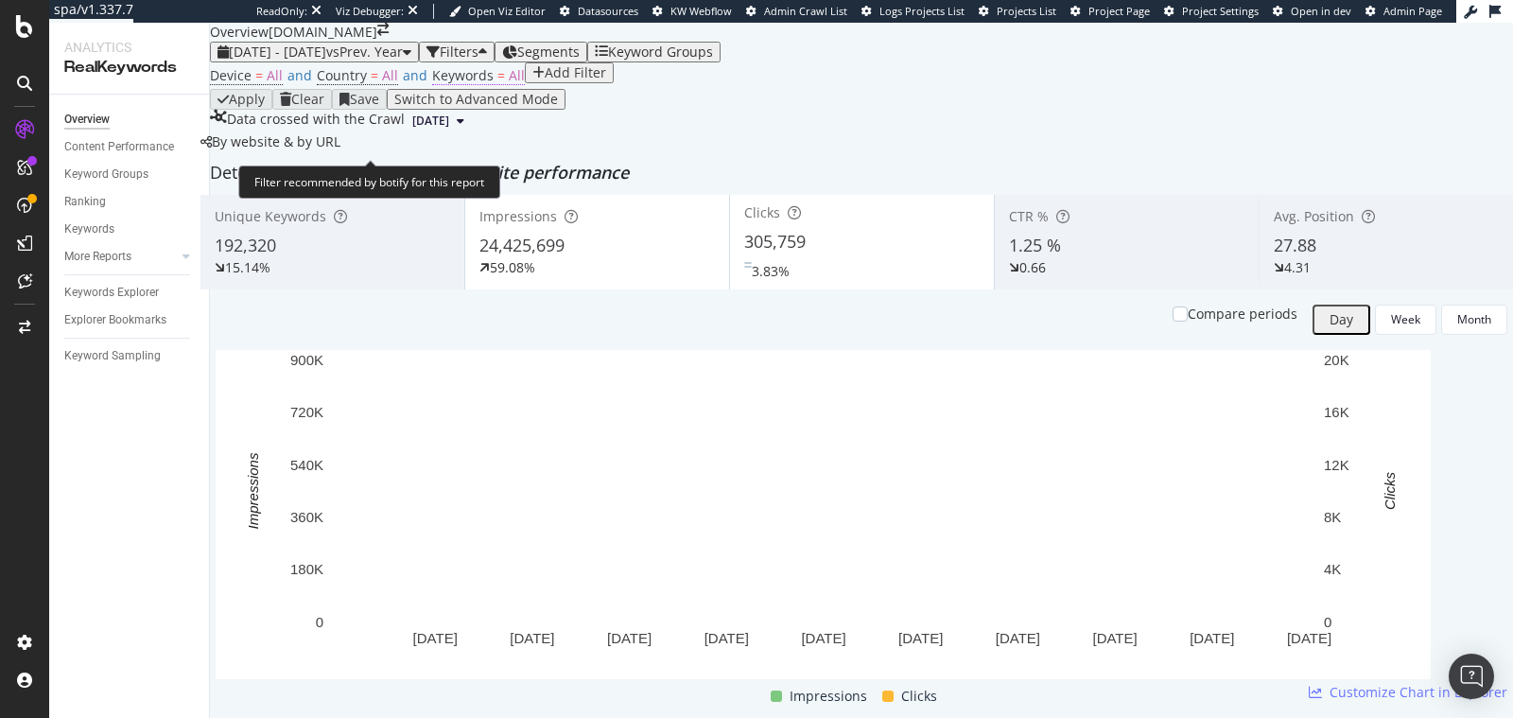
click at [494, 85] on span "Keywords = All" at bounding box center [478, 75] width 93 height 19
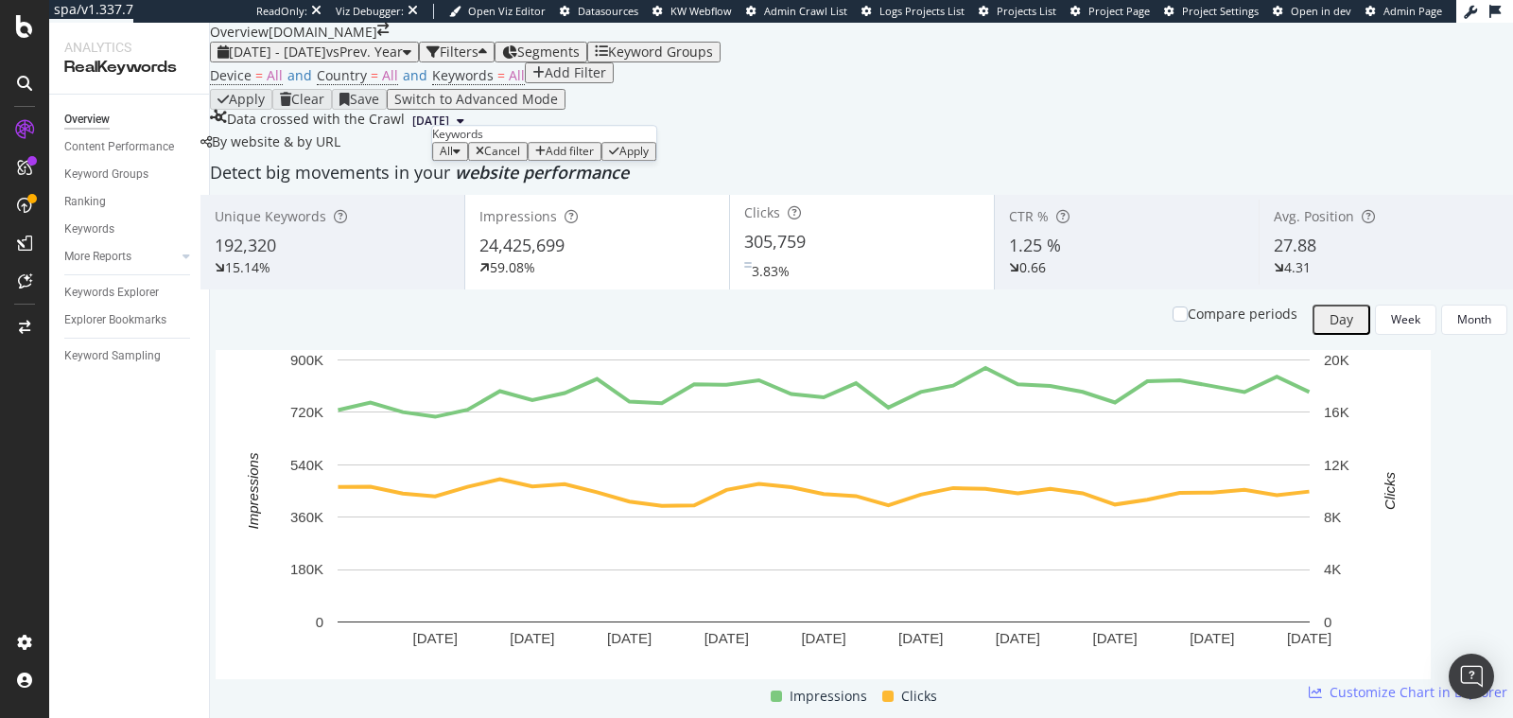
click at [468, 161] on button "All" at bounding box center [450, 151] width 36 height 19
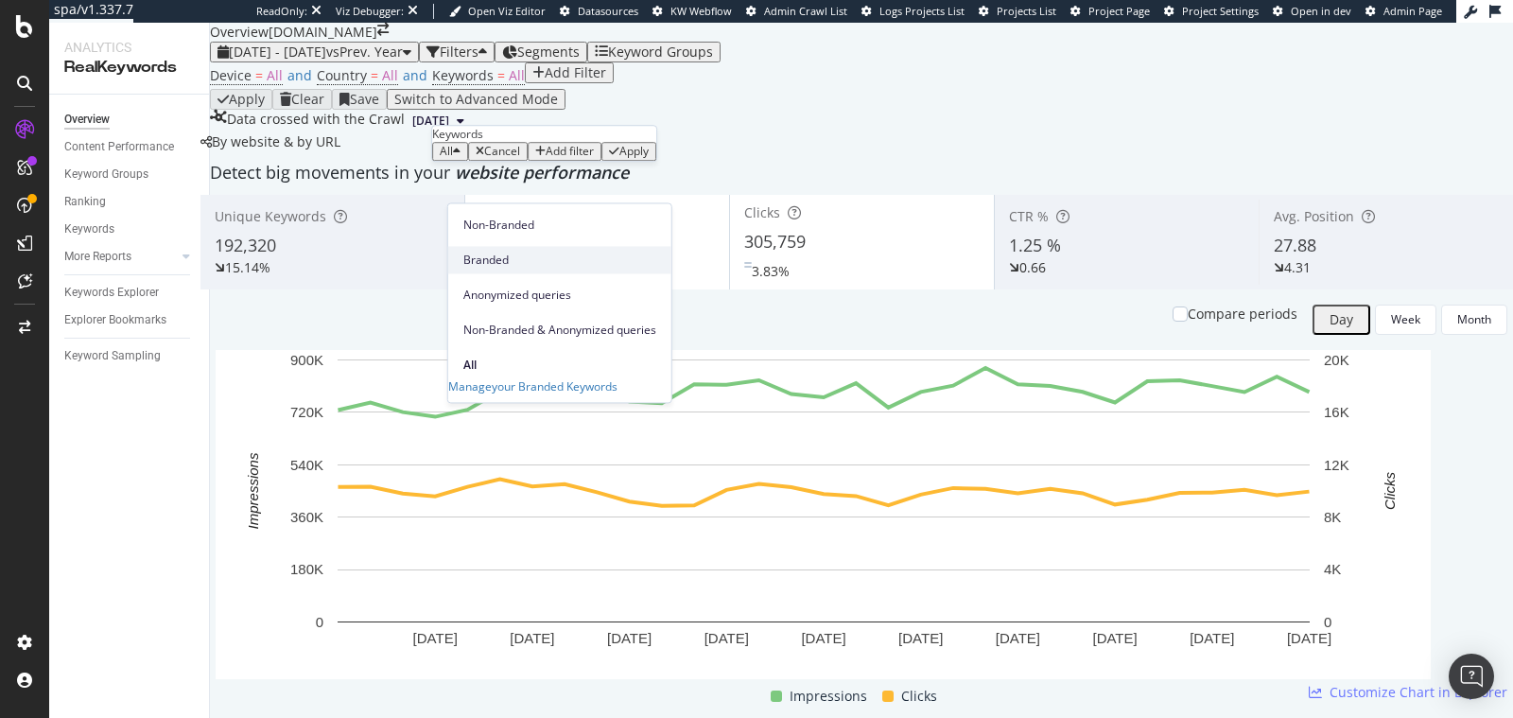
click at [482, 246] on div "Branded" at bounding box center [559, 259] width 223 height 27
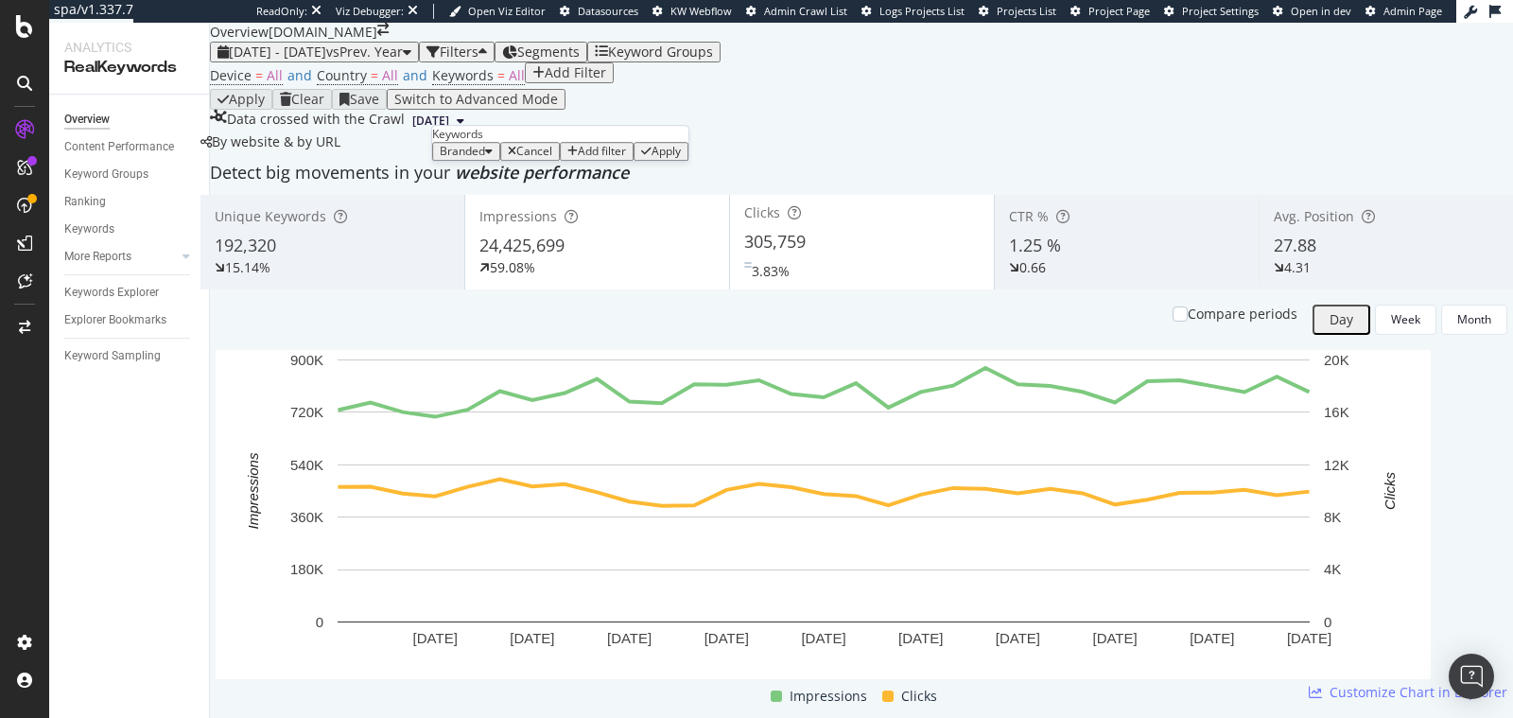
click at [653, 158] on div "Apply" at bounding box center [661, 151] width 40 height 13
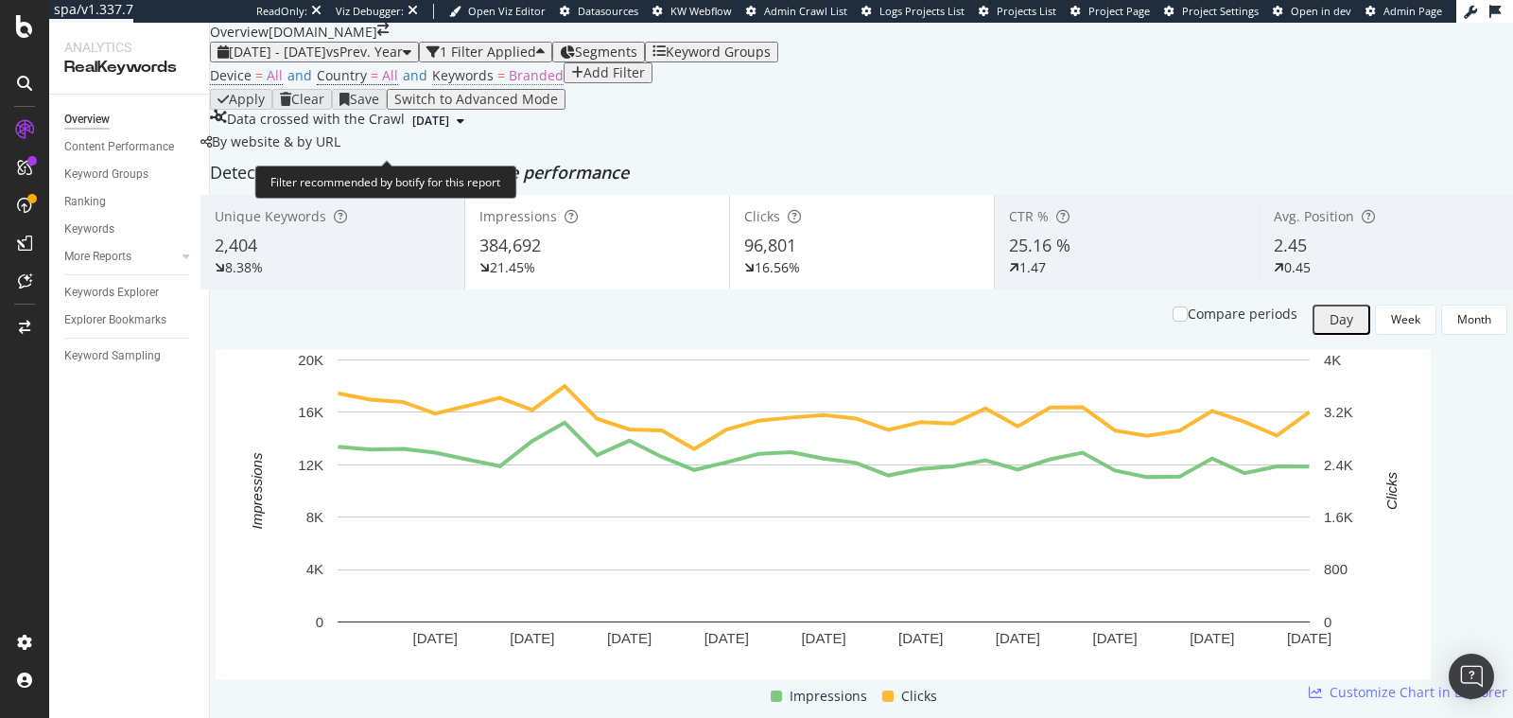
click at [516, 84] on span "Branded" at bounding box center [536, 75] width 55 height 18
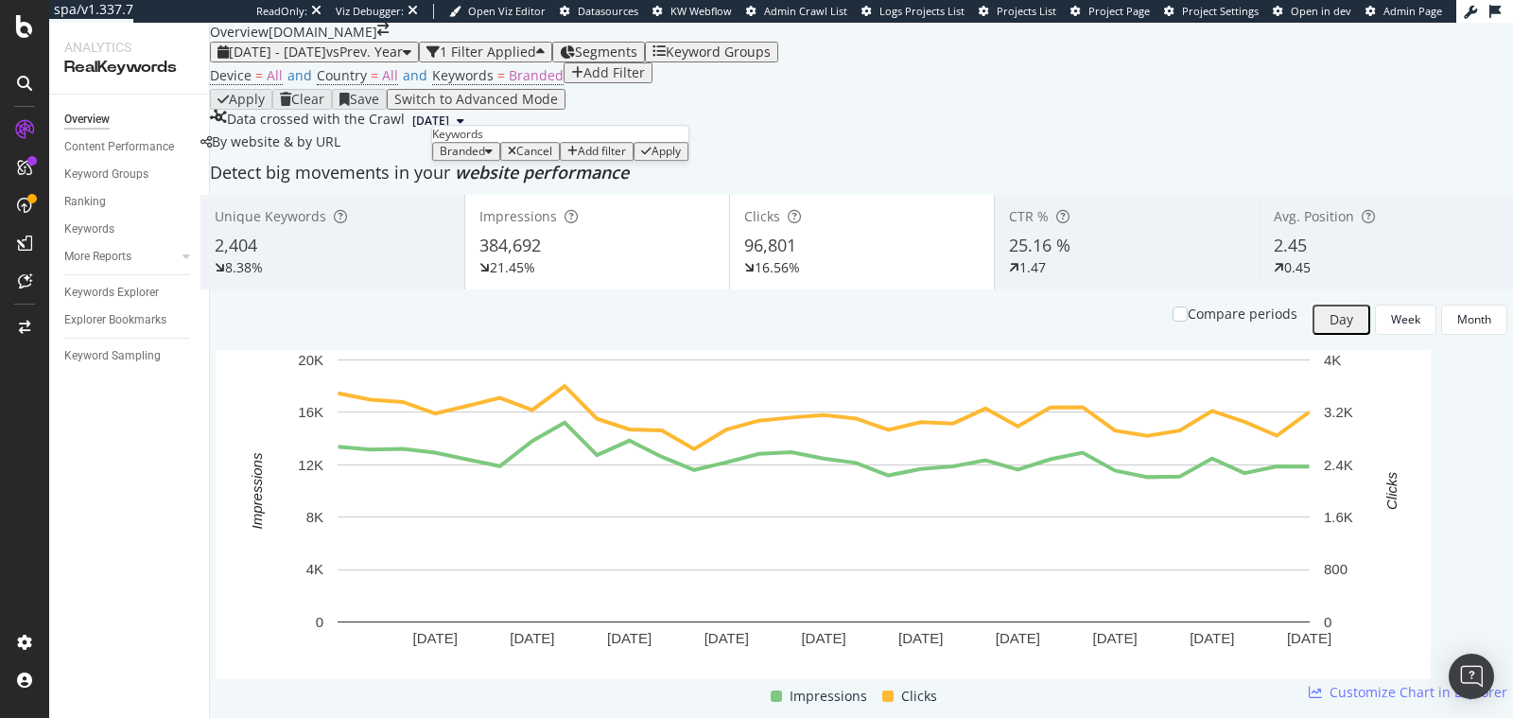
click at [493, 158] on div "Branded" at bounding box center [466, 151] width 53 height 13
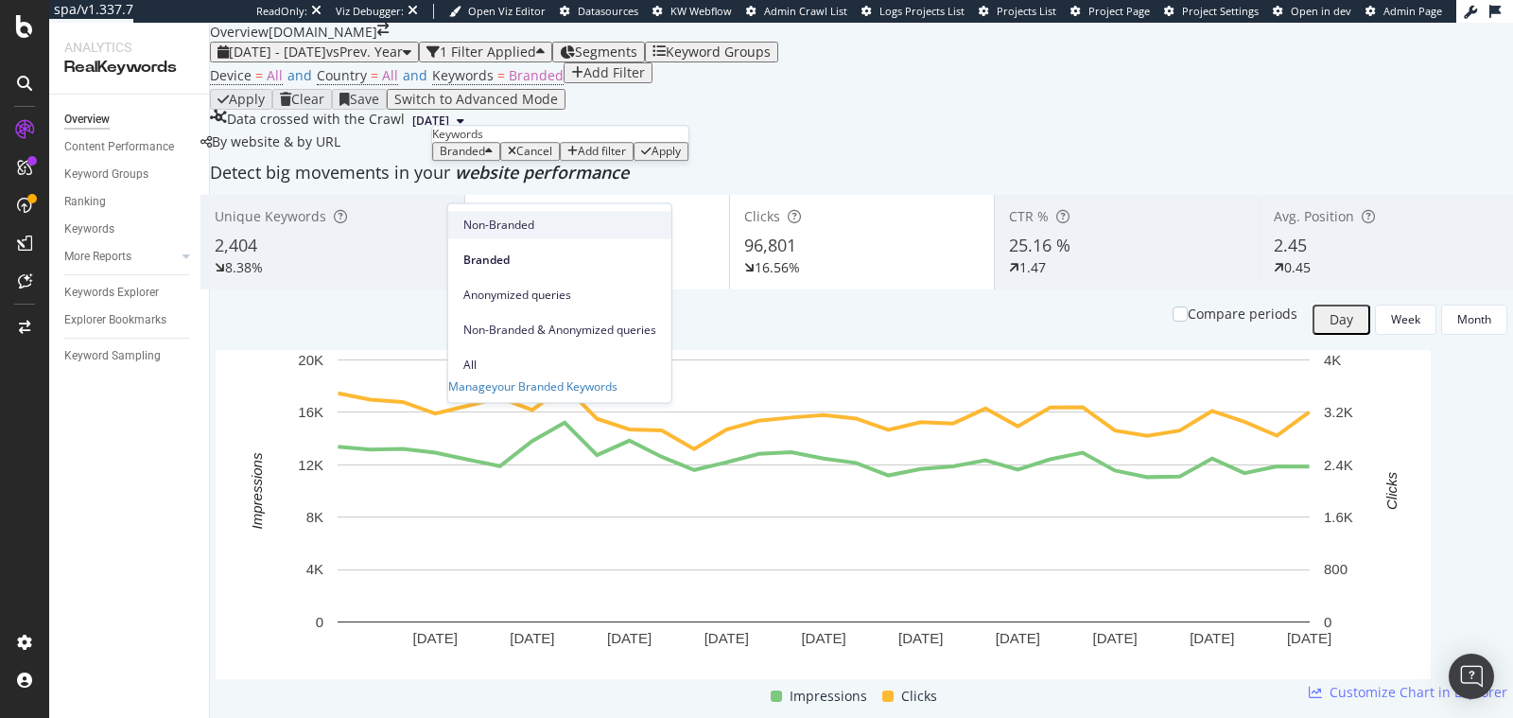
click at [500, 221] on span "Non-Branded" at bounding box center [559, 225] width 193 height 17
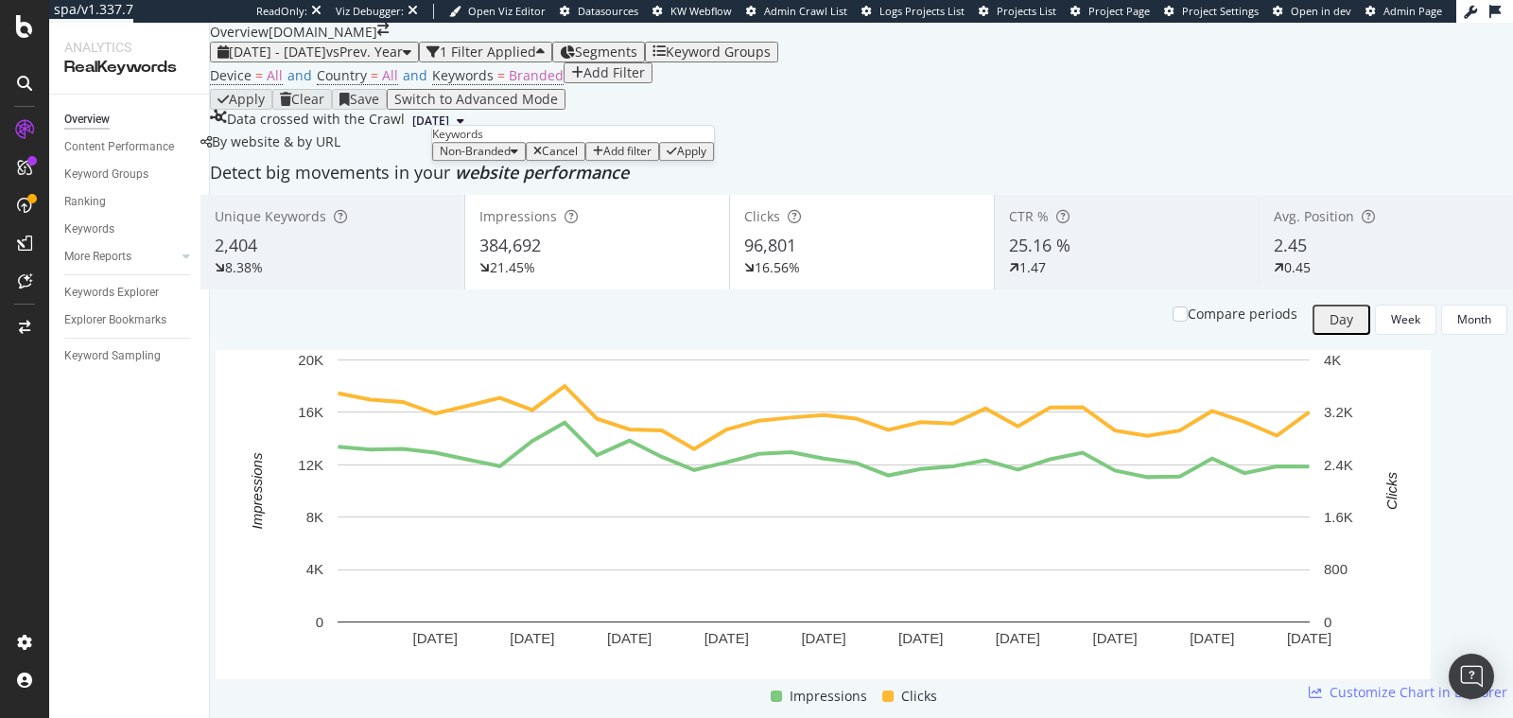
click at [677, 158] on div "Apply" at bounding box center [691, 151] width 29 height 13
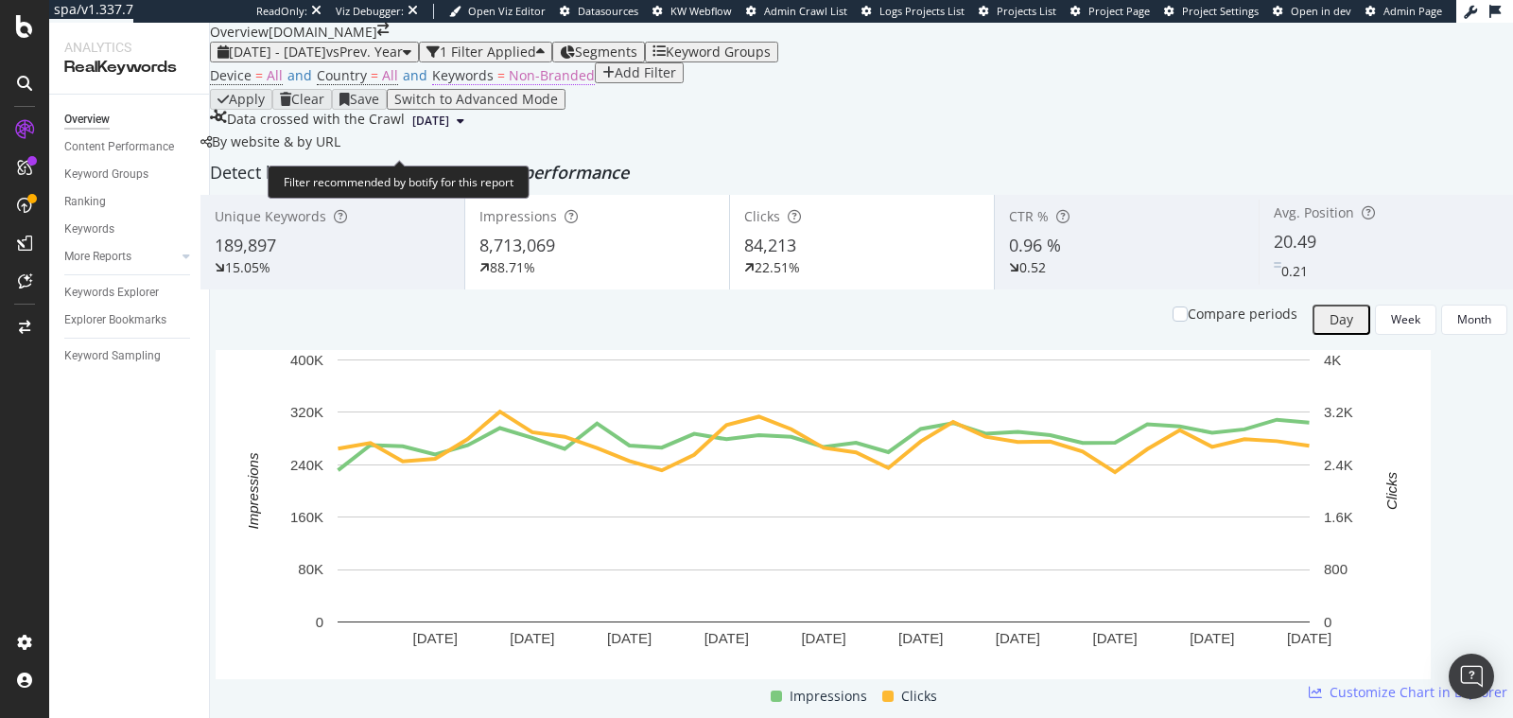
click at [533, 84] on span "Non-Branded" at bounding box center [552, 75] width 86 height 18
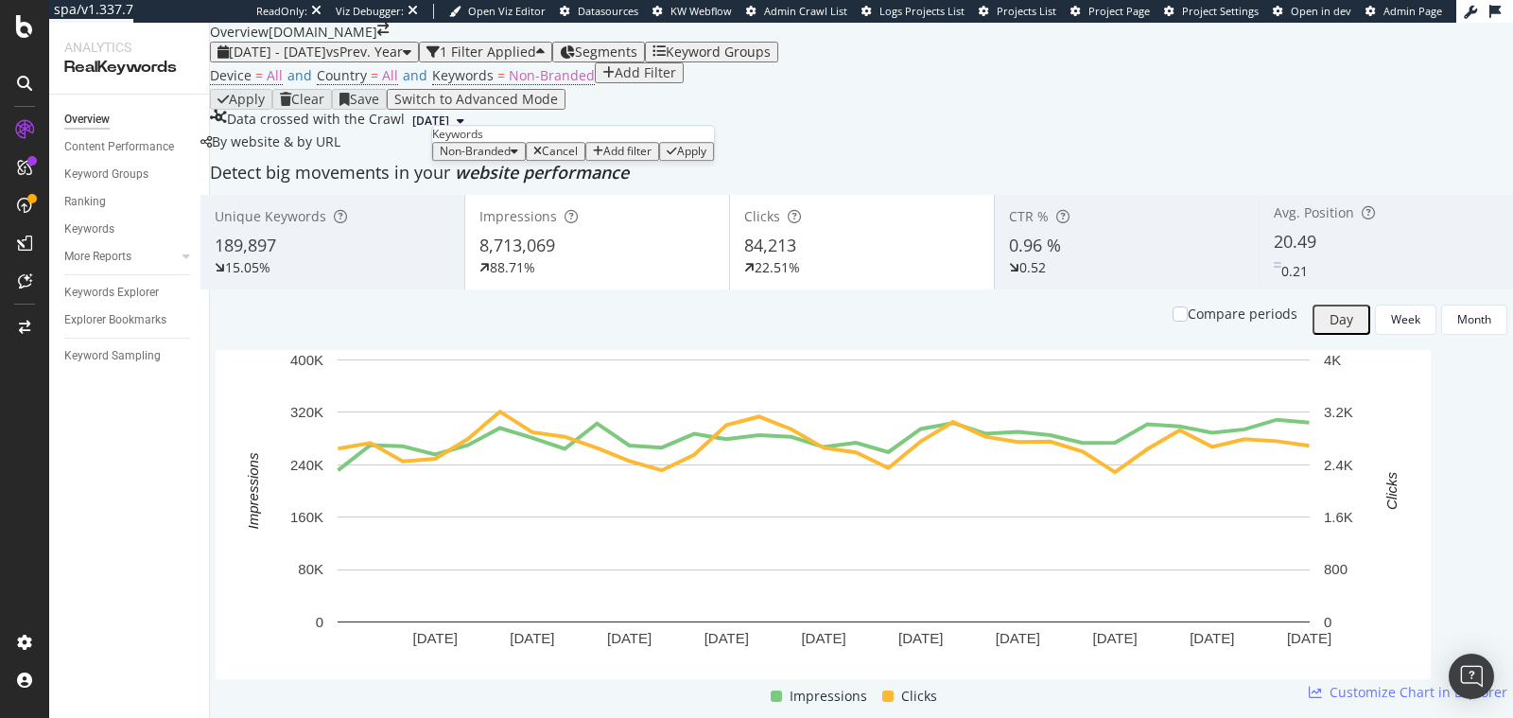
click at [511, 159] on span "Non-Branded" at bounding box center [475, 151] width 71 height 16
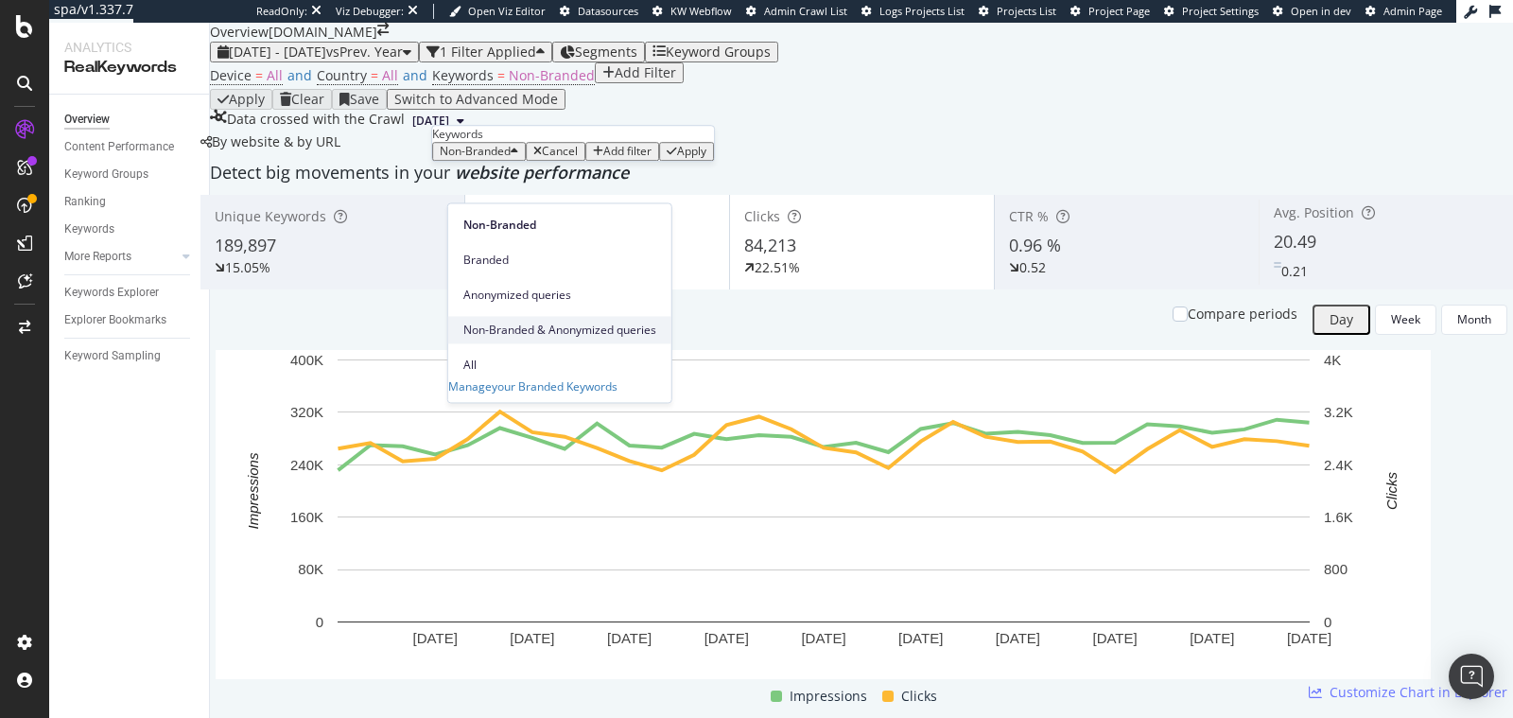
click at [525, 322] on span "Non-Branded & Anonymized queries" at bounding box center [559, 330] width 193 height 17
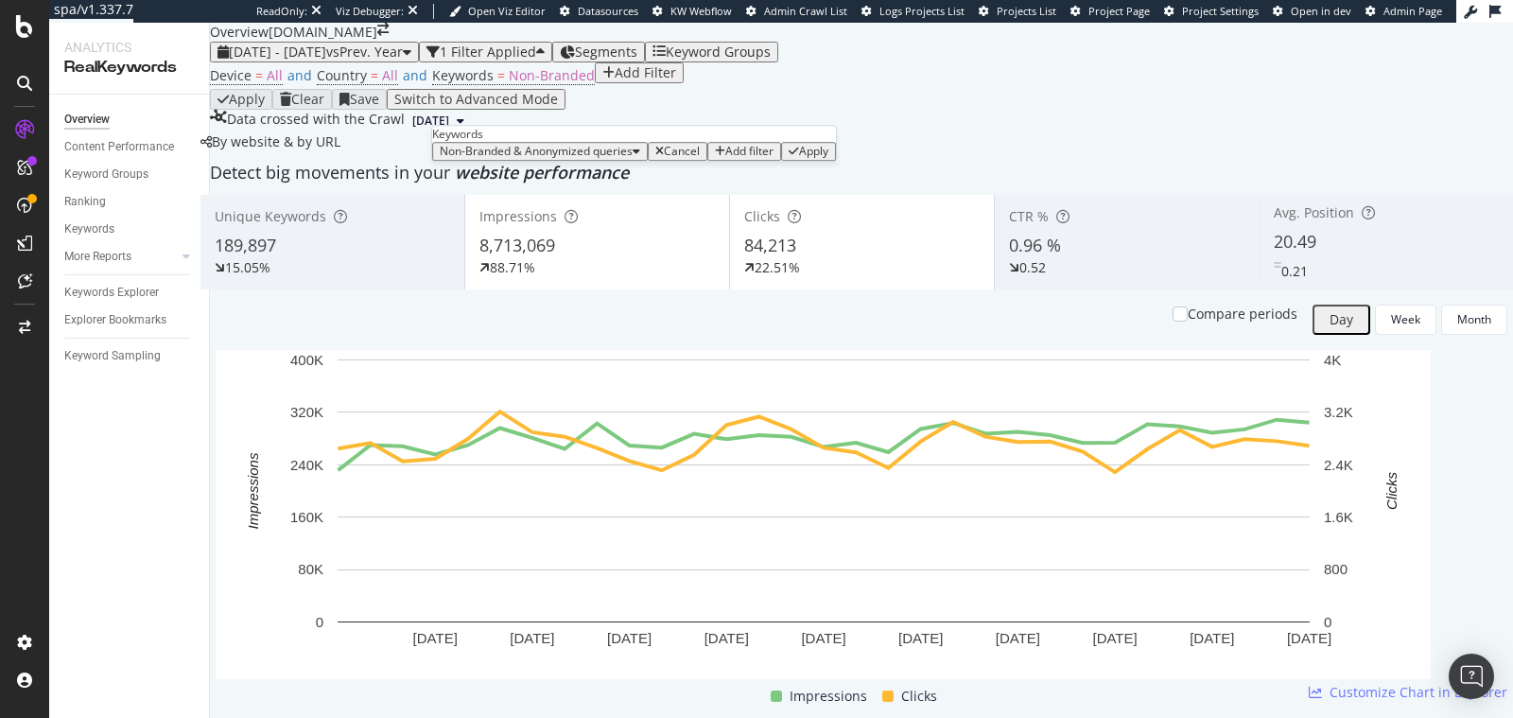
click at [799, 158] on div "Apply" at bounding box center [813, 151] width 29 height 13
